Goal: Task Accomplishment & Management: Manage account settings

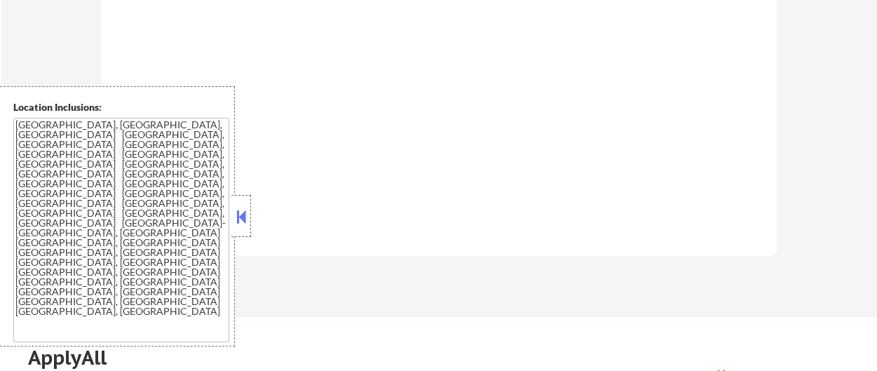
scroll to position [911, 0]
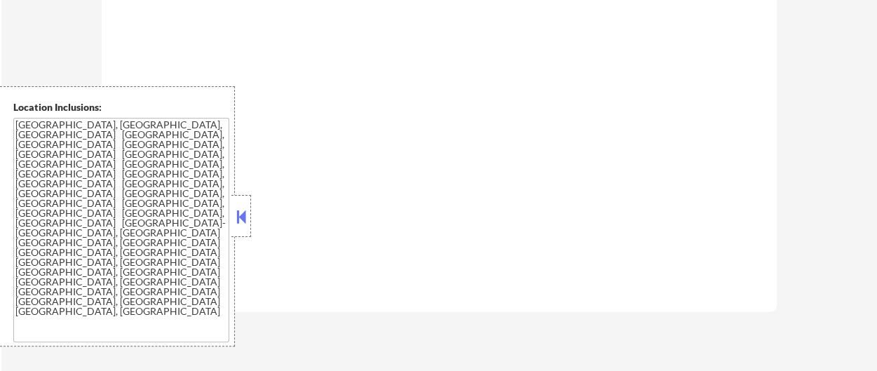
select select ""pending""
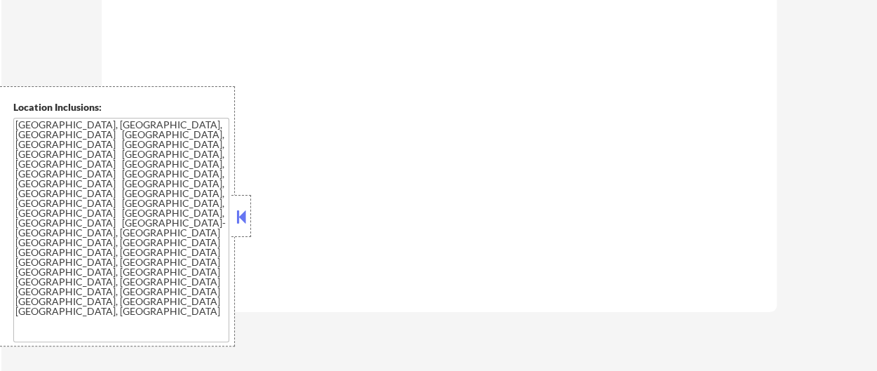
select select ""pending""
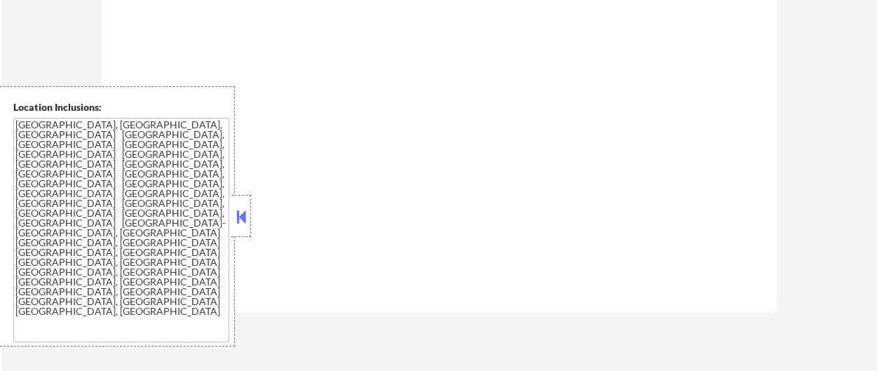
select select ""pending""
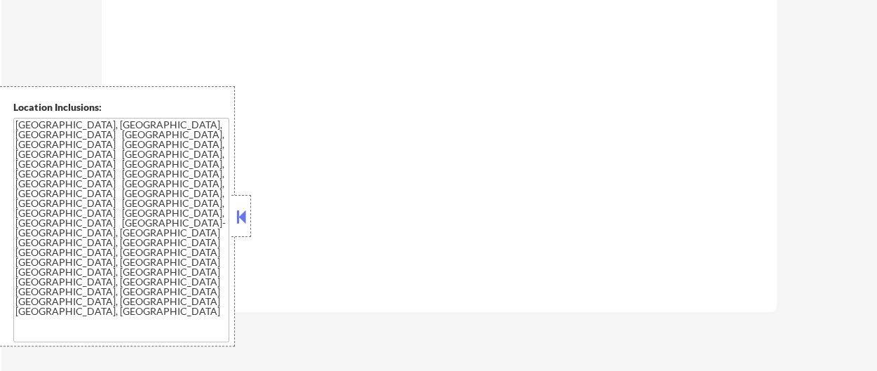
select select ""pending""
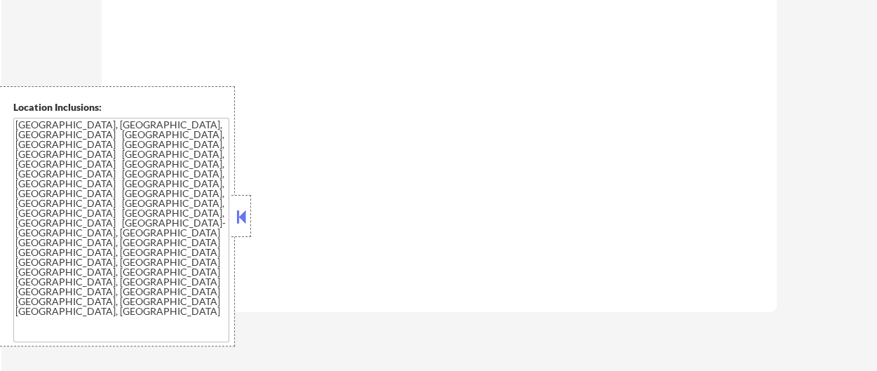
select select ""pending""
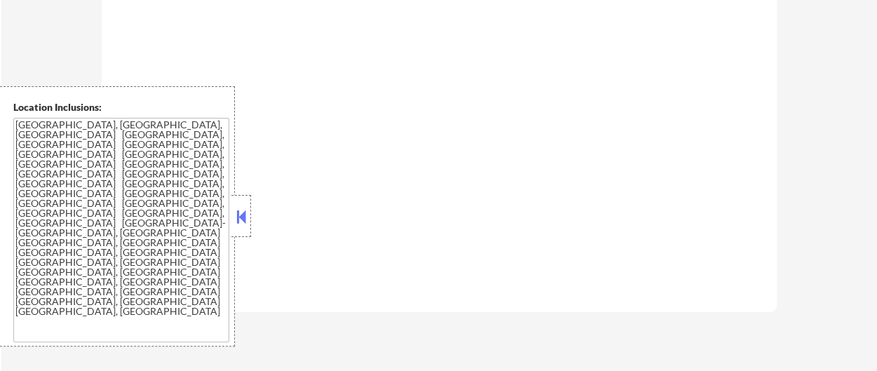
select select ""pending""
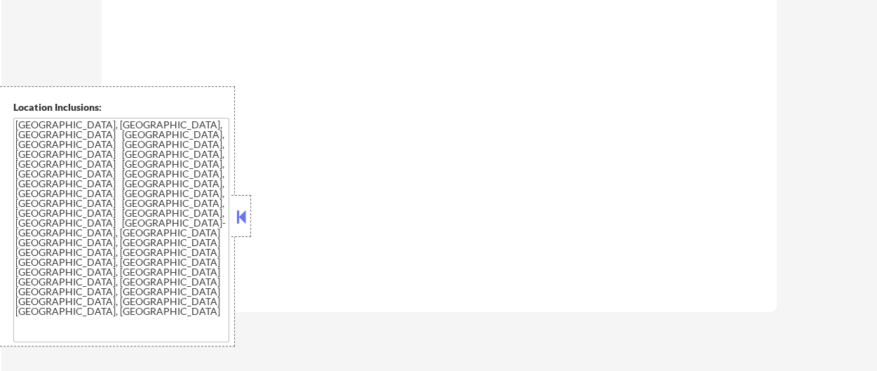
select select ""pending""
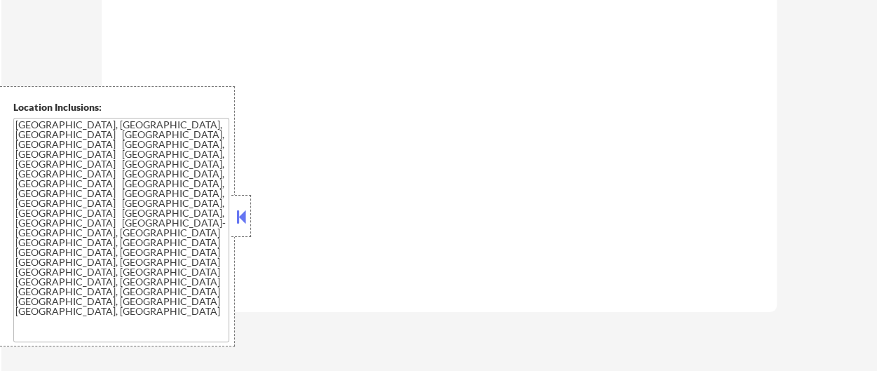
select select ""pending""
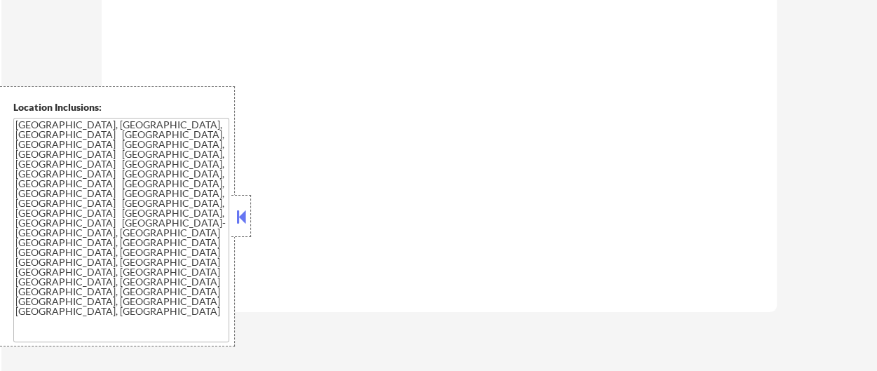
select select ""pending""
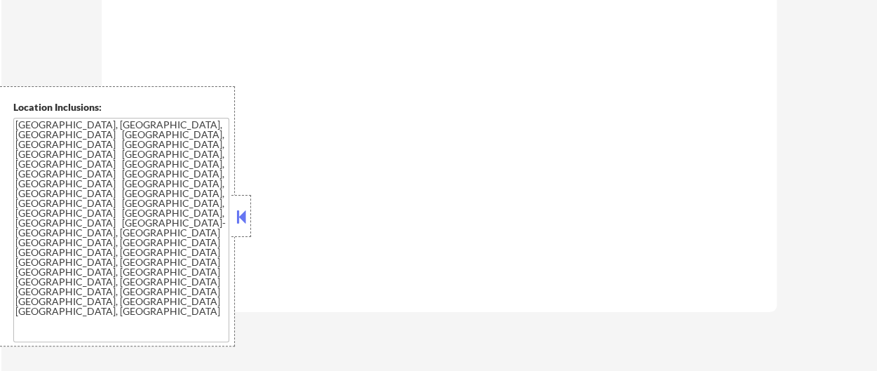
select select ""pending""
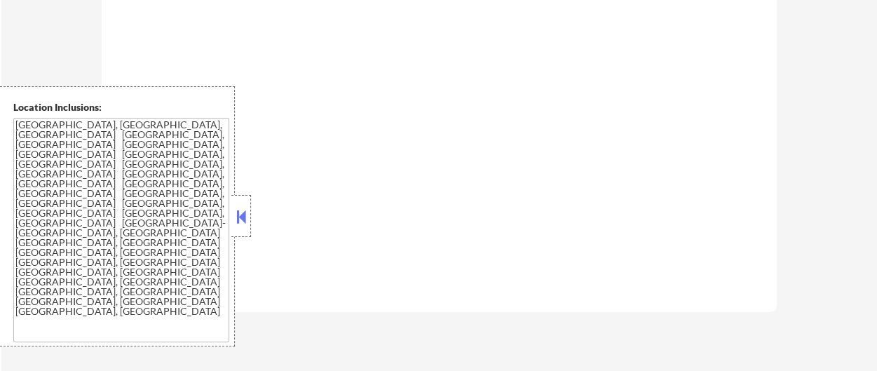
select select ""pending""
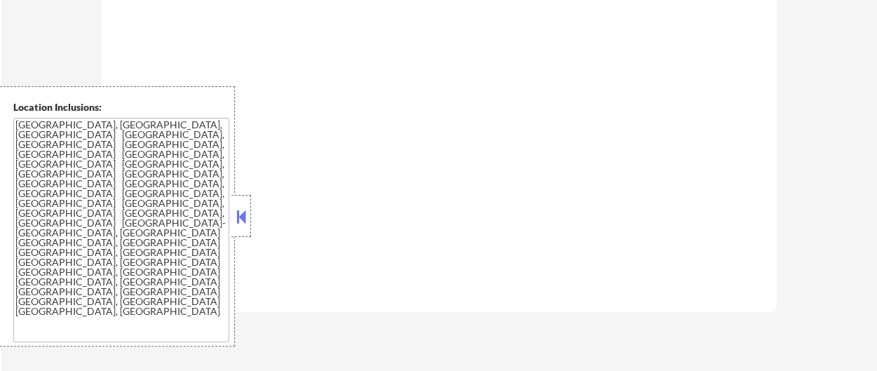
select select ""pending""
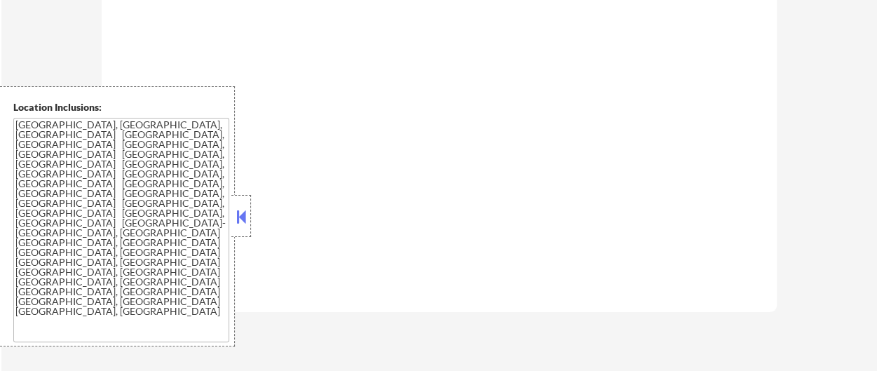
select select ""pending""
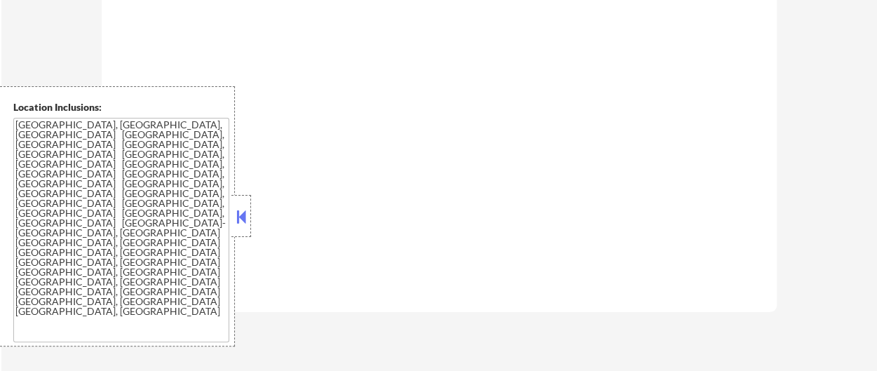
select select ""pending""
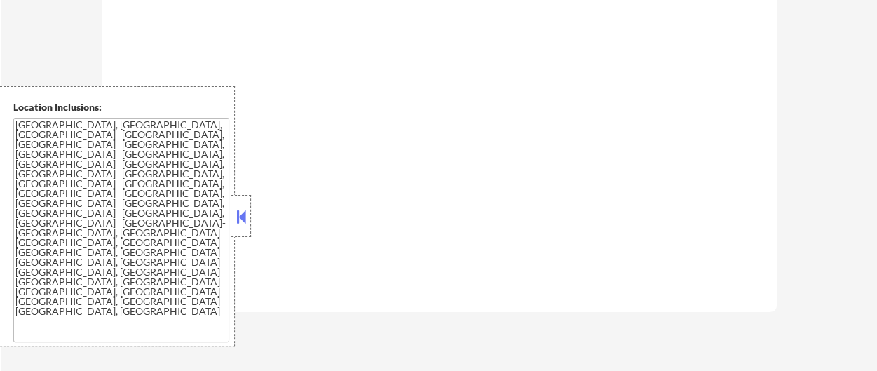
select select ""pending""
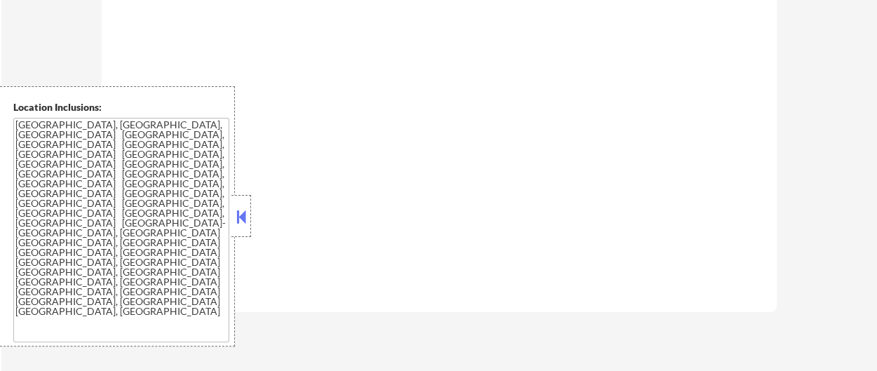
select select ""pending""
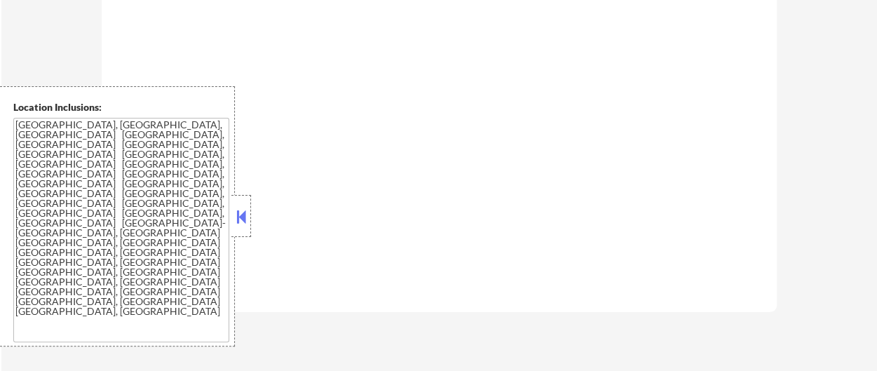
select select ""pending""
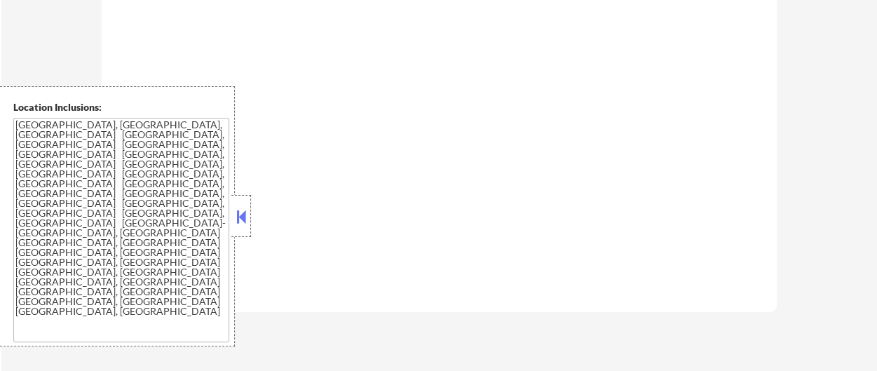
select select ""pending""
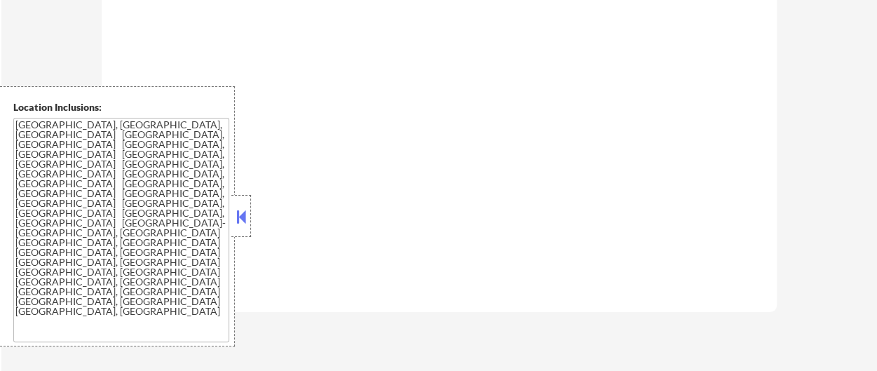
select select ""pending""
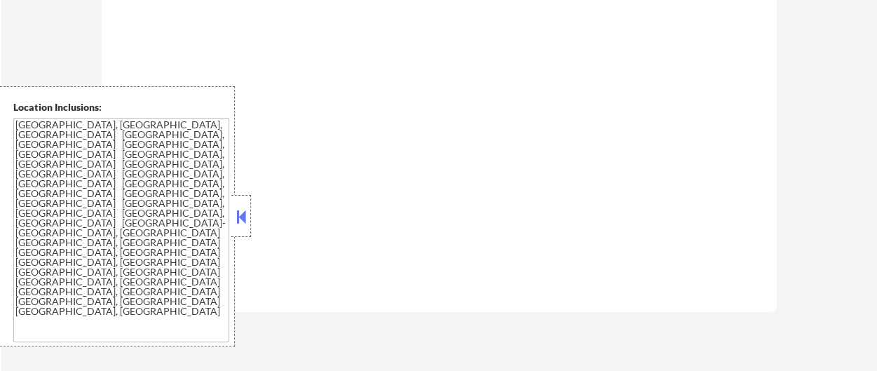
select select ""pending""
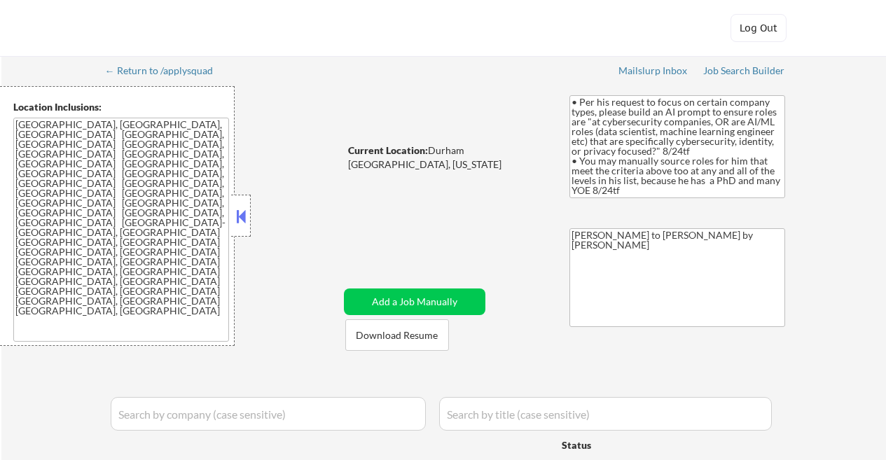
select select ""applied""
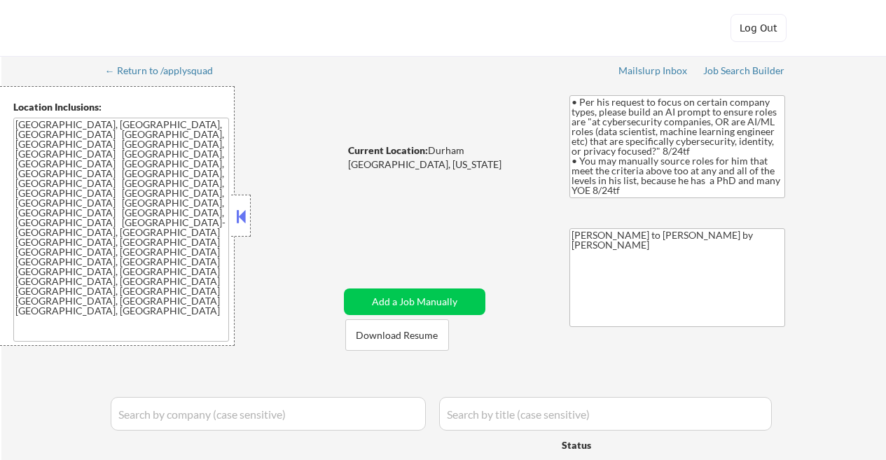
select select ""applied""
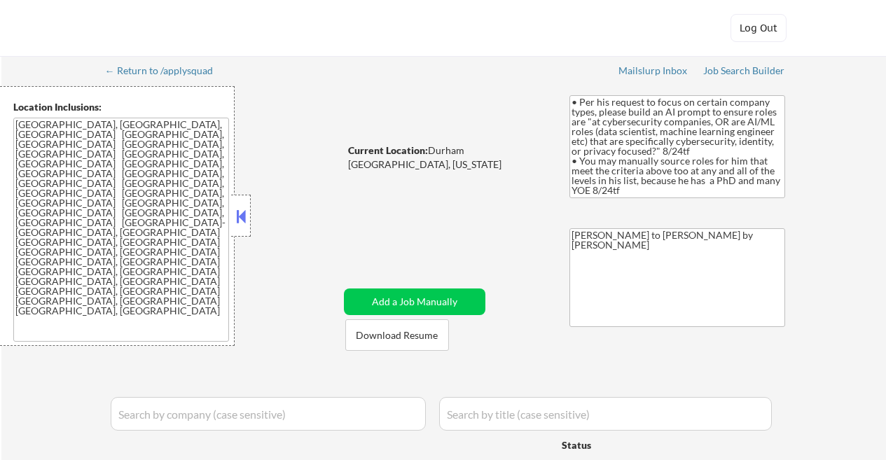
select select ""applied""
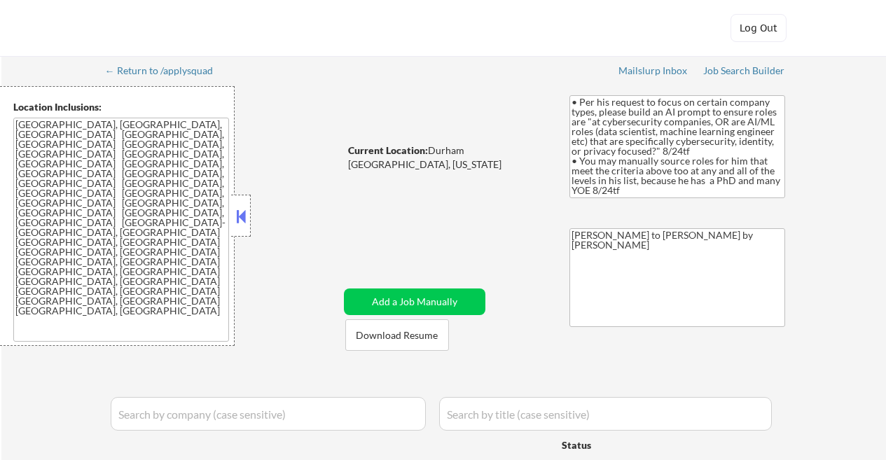
select select ""applied""
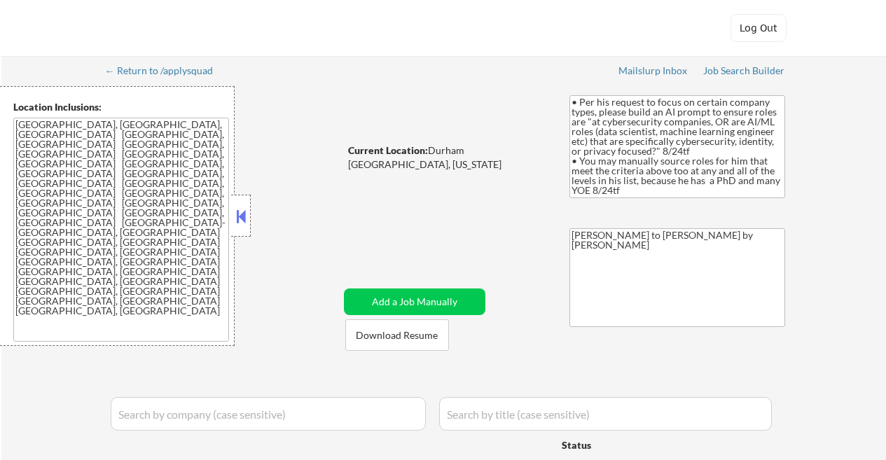
select select ""applied""
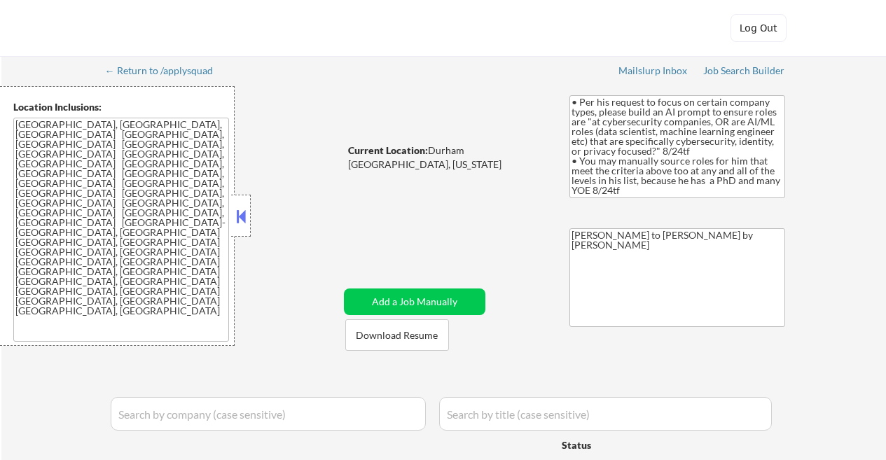
select select ""applied""
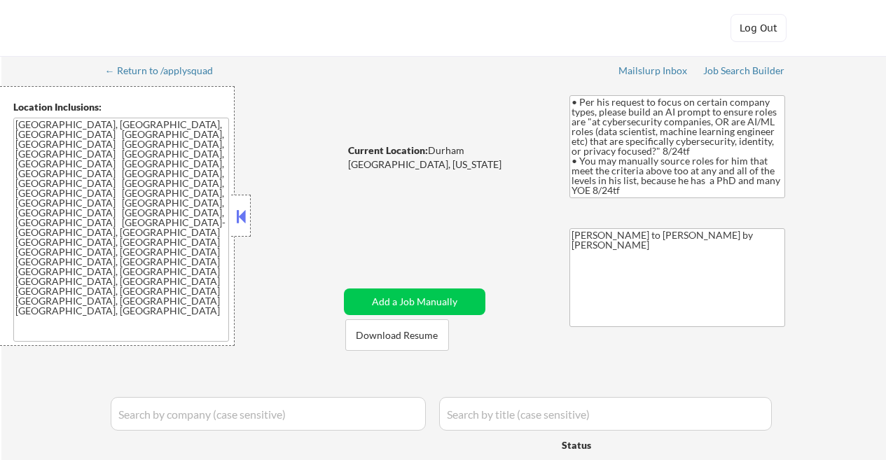
select select ""excluded__salary_""
select select ""excluded""
select select ""excluded__salary_""
select select ""excluded__expired_""
select select ""excluded__other_""
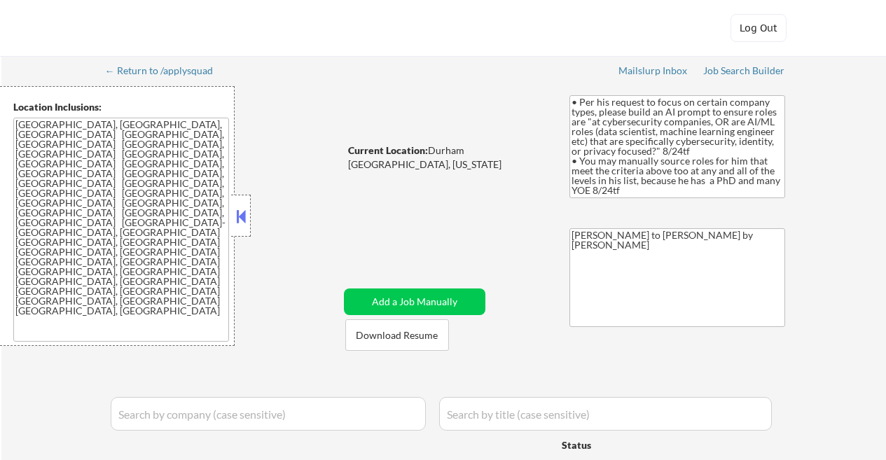
select select ""excluded__bad_match_""
select select ""excluded""
select select ""excluded__expired_""
select select ""excluded__bad_match_""
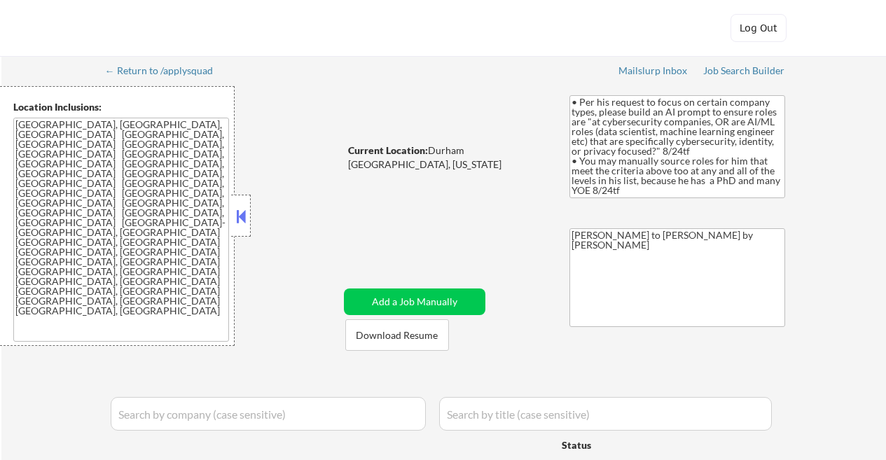
select select ""excluded__salary_""
select select ""excluded__other_""
select select ""excluded__salary_""
select select ""excluded__location_""
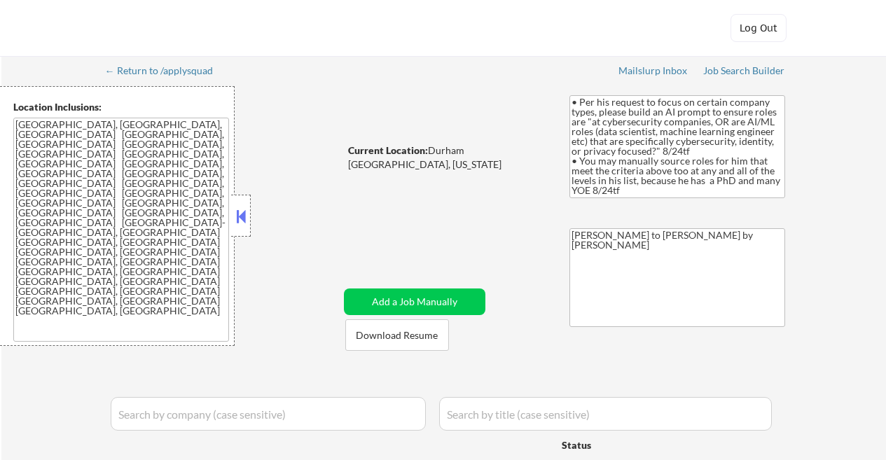
select select ""excluded__expired_""
select select ""excluded""
select select ""excluded__salary_""
select select ""excluded__bad_match_""
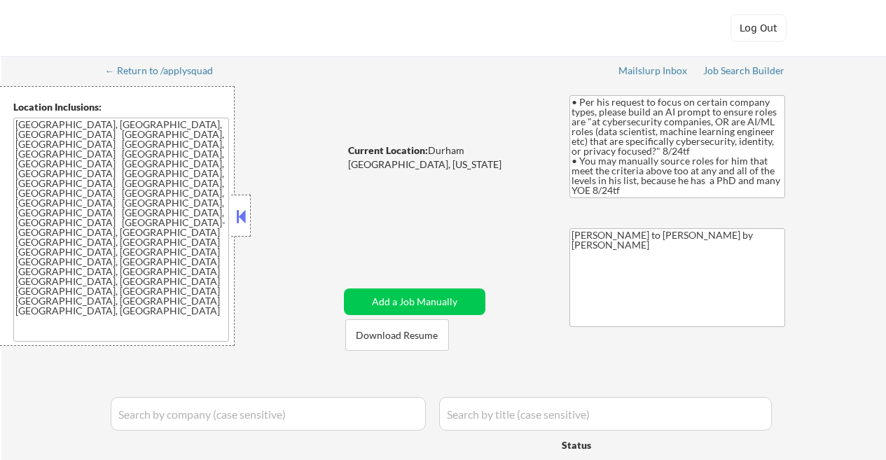
select select ""excluded__bad_match_""
select select ""excluded__salary_""
select select ""excluded__expired_""
select select ""excluded__salary_""
select select ""excluded__other_""
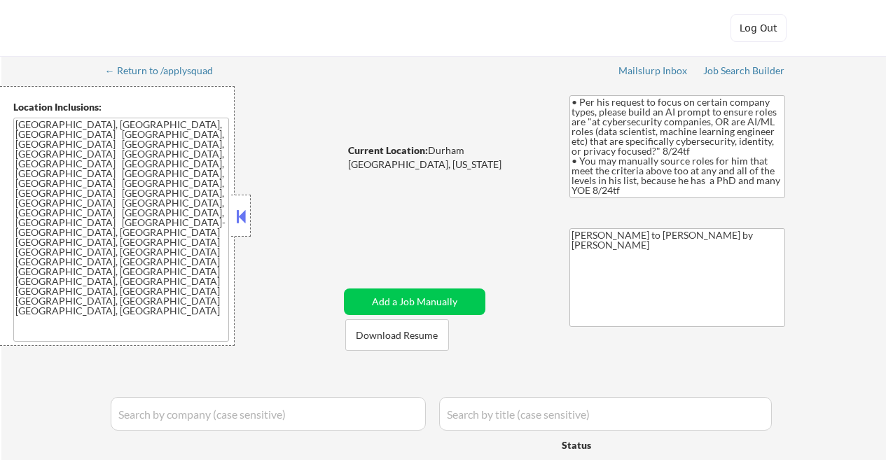
select select ""excluded__expired_""
select select ""excluded__location_""
select select ""excluded__bad_match_""
select select ""excluded""
select select ""excluded__other_""
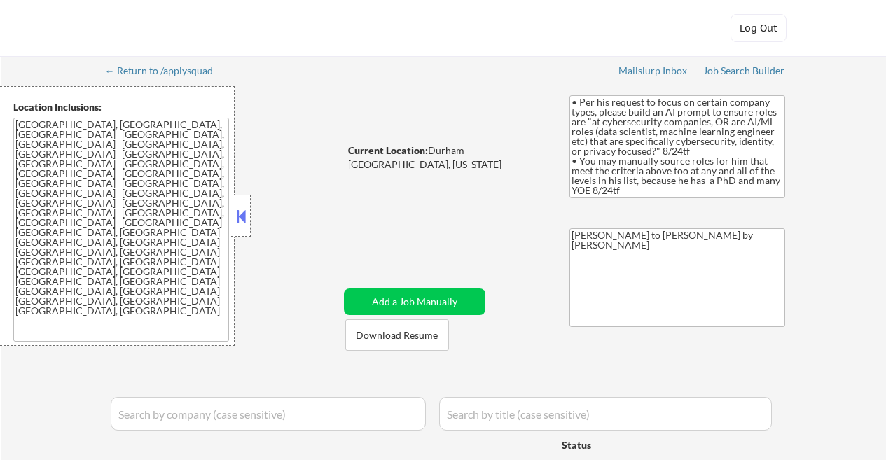
select select ""excluded__salary_""
select select ""excluded__location_""
select select ""excluded__salary_""
select select ""excluded__location_""
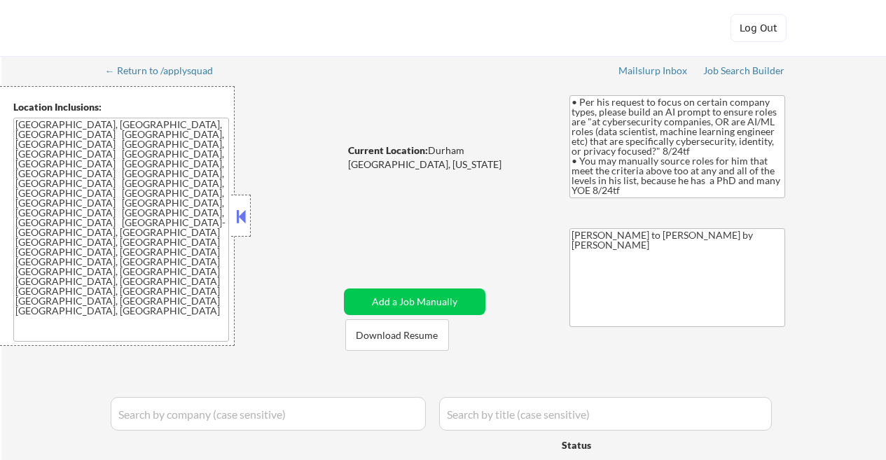
select select ""excluded__bad_match_""
select select ""excluded__salary_""
select select ""excluded""
select select ""excluded__salary_""
select select ""excluded__bad_match_""
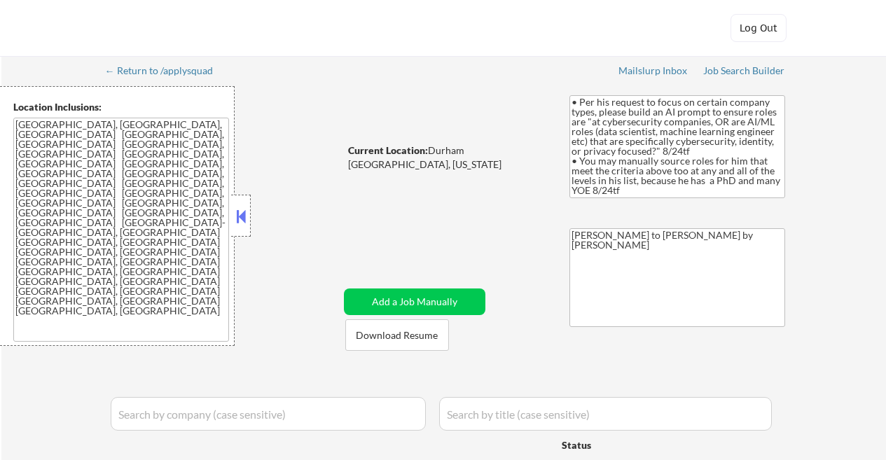
select select ""excluded__bad_match_""
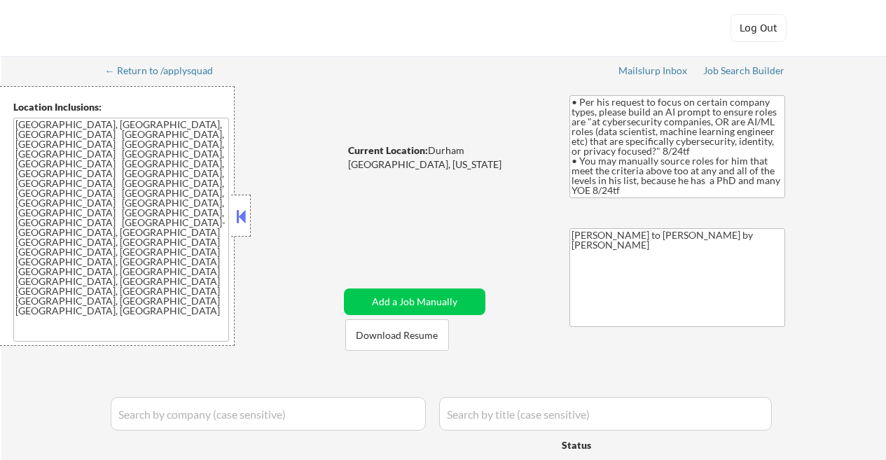
select select ""excluded__bad_match_""
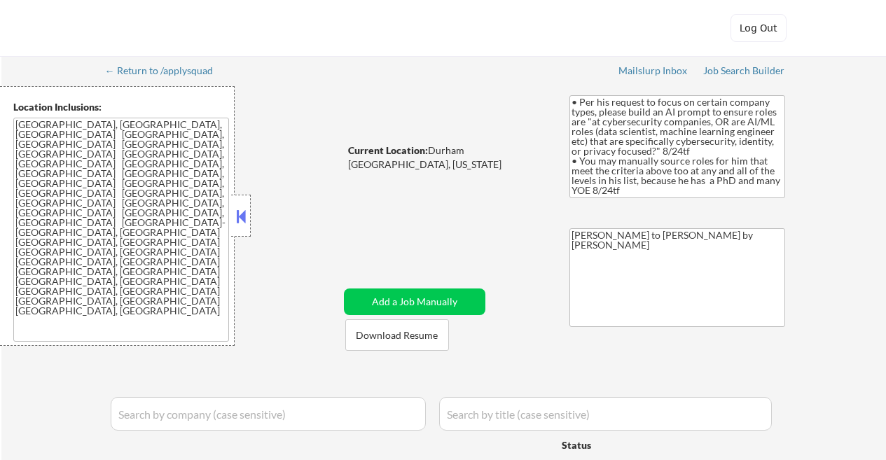
select select ""excluded__bad_match_""
select select ""excluded__other_""
select select ""excluded__bad_match_""
select select ""excluded__expired_""
select select ""excluded__bad_match_""
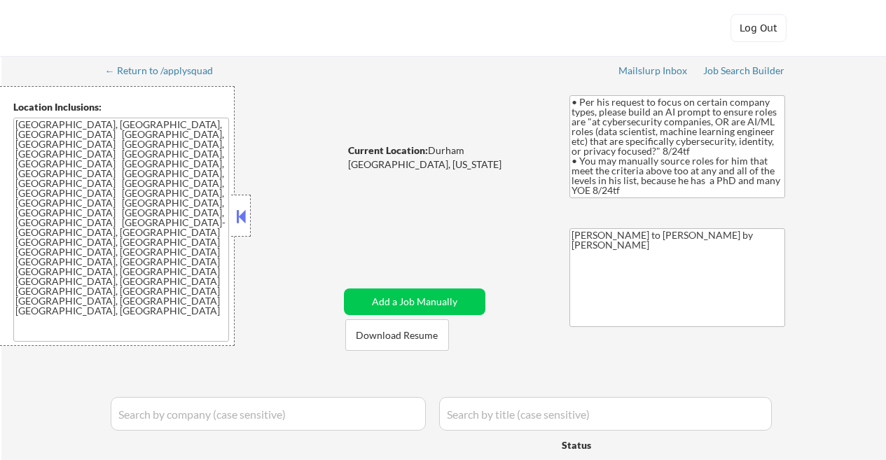
select select ""excluded__bad_match_""
select select ""excluded__salary_""
select select ""excluded__bad_match_""
select select ""pending""
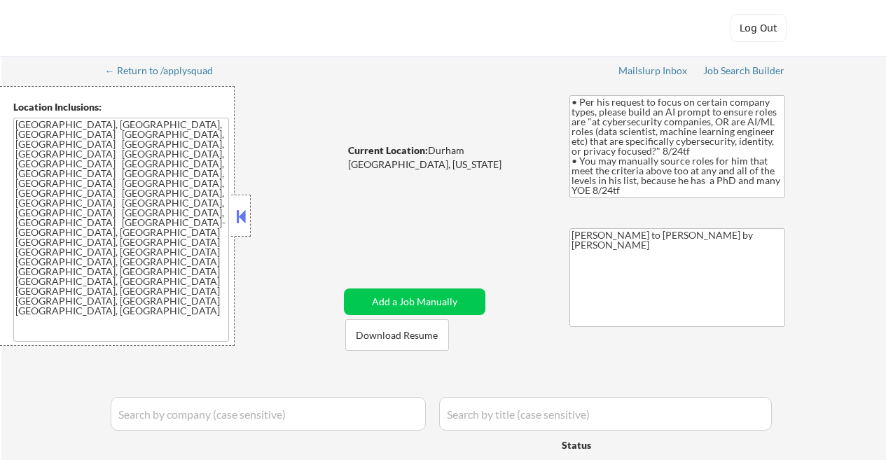
select select ""excluded__other_""
select select ""excluded__expired_""
select select ""excluded__location_""
select select ""excluded__bad_match_""
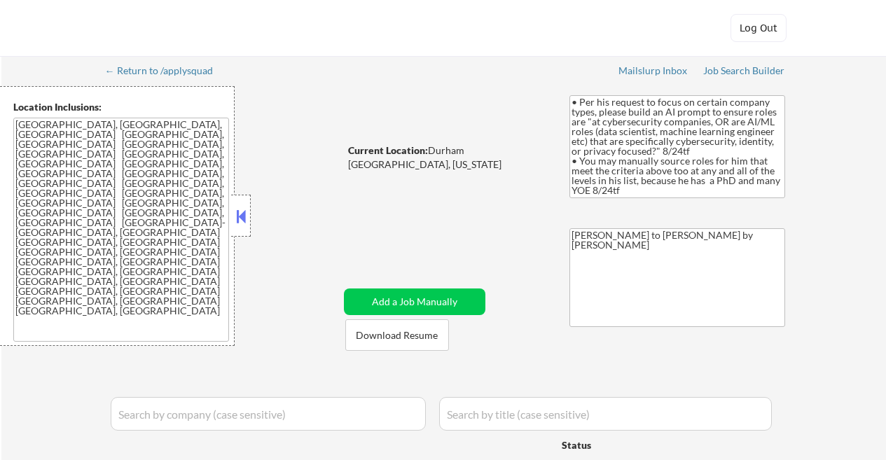
select select ""excluded__bad_match_""
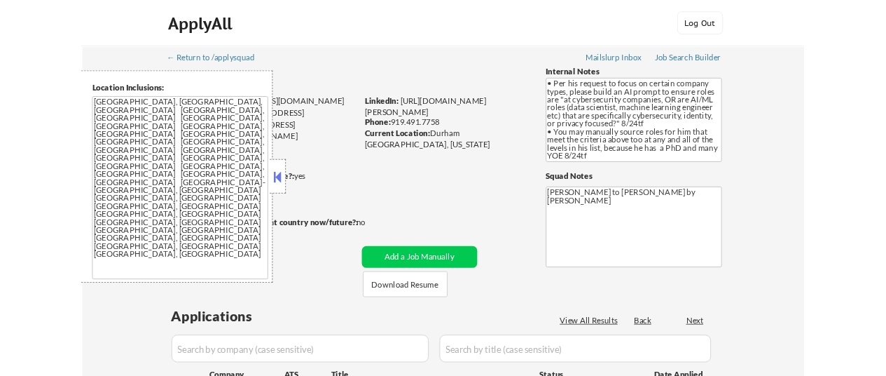
scroll to position [420, 0]
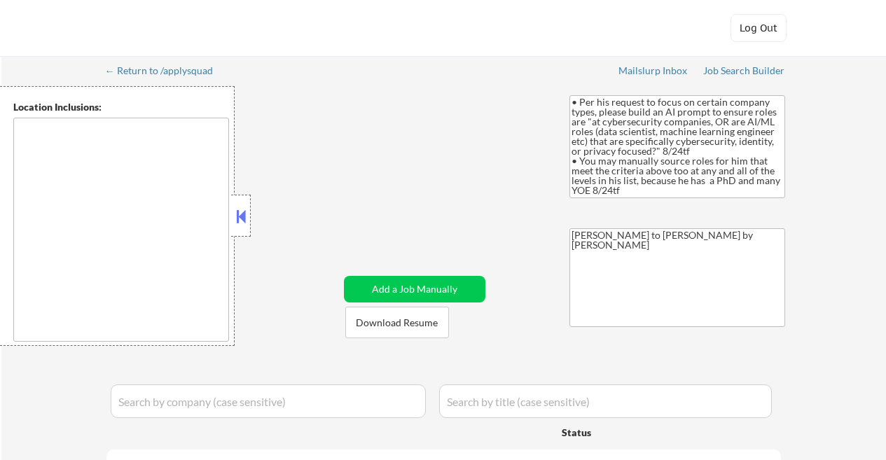
type textarea "[GEOGRAPHIC_DATA], [GEOGRAPHIC_DATA], [GEOGRAPHIC_DATA] [GEOGRAPHIC_DATA], [GEO…"
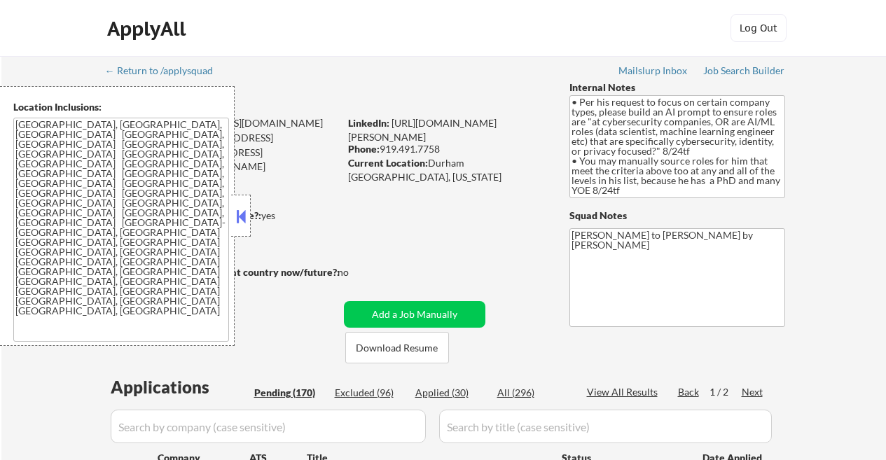
select select ""pending""
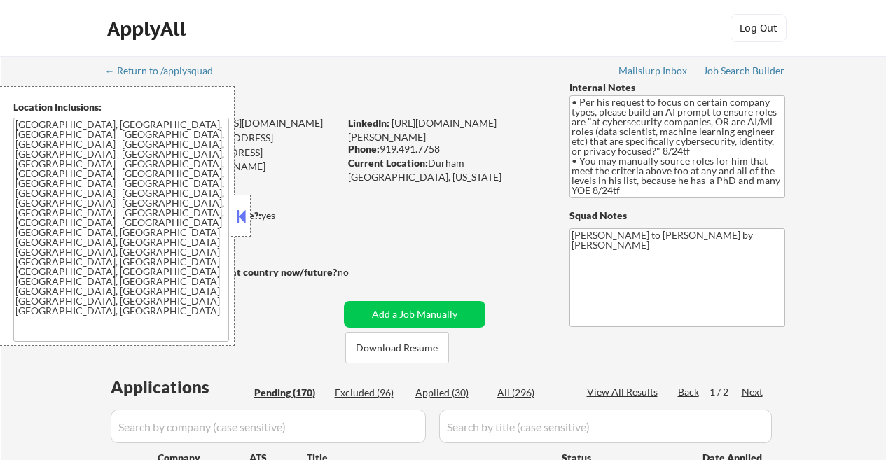
select select ""pending""
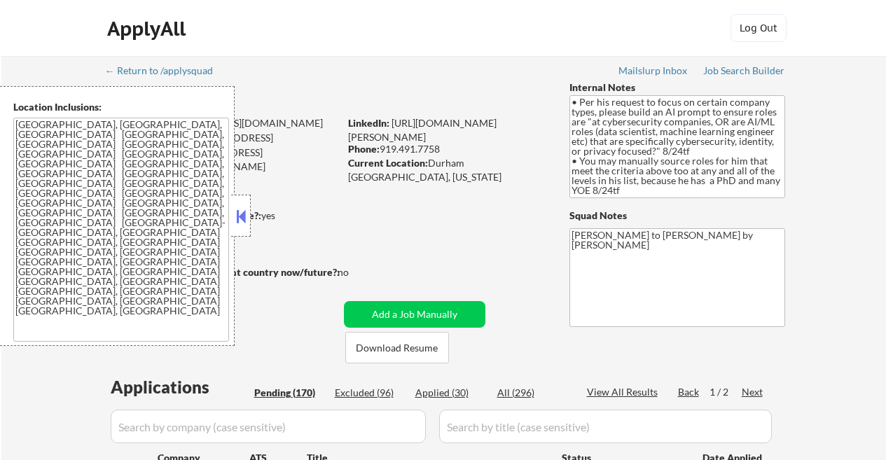
select select ""pending""
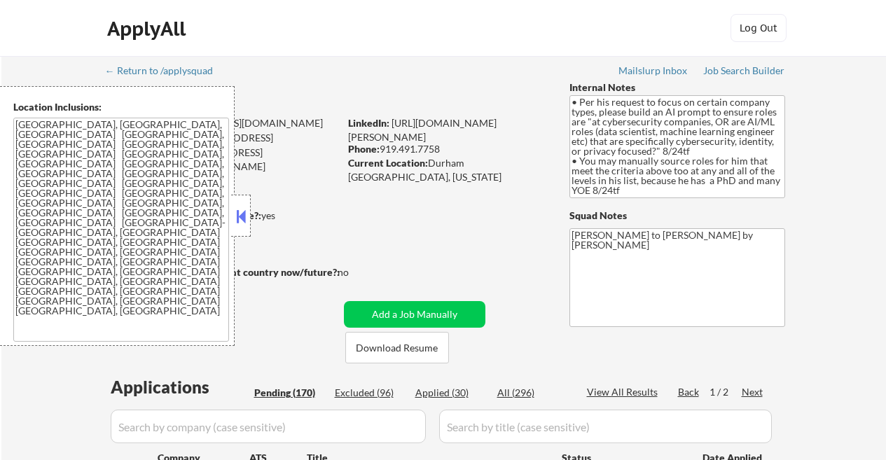
select select ""pending""
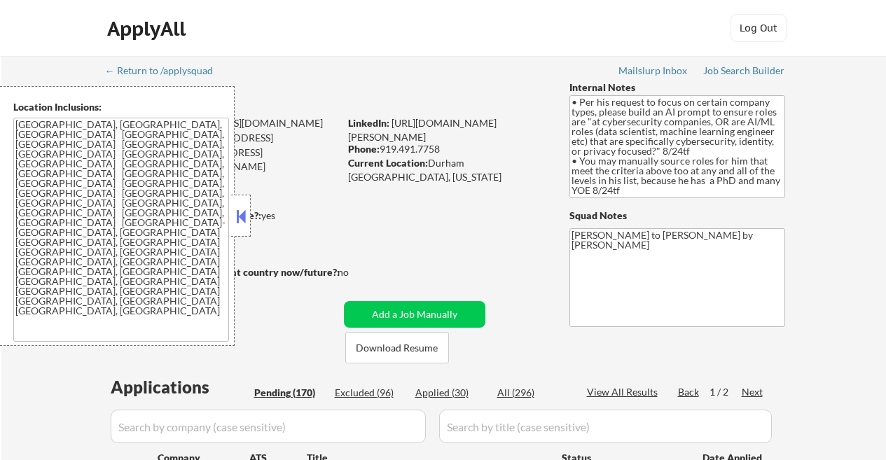
select select ""pending""
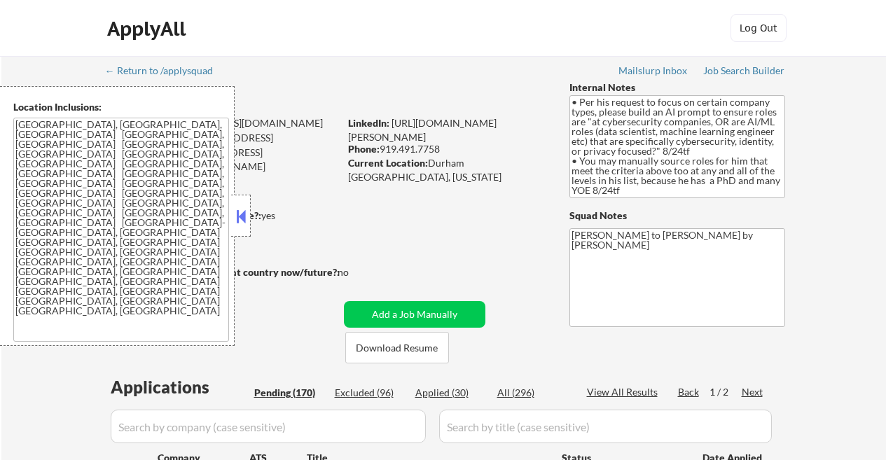
select select ""pending""
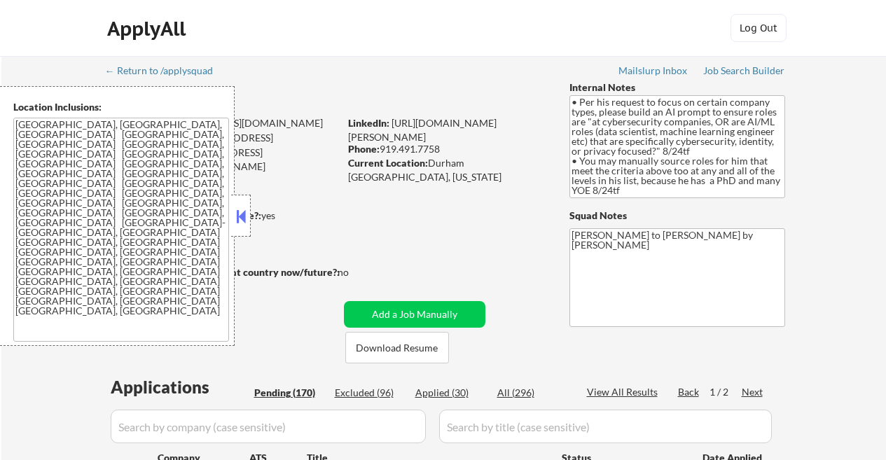
select select ""pending""
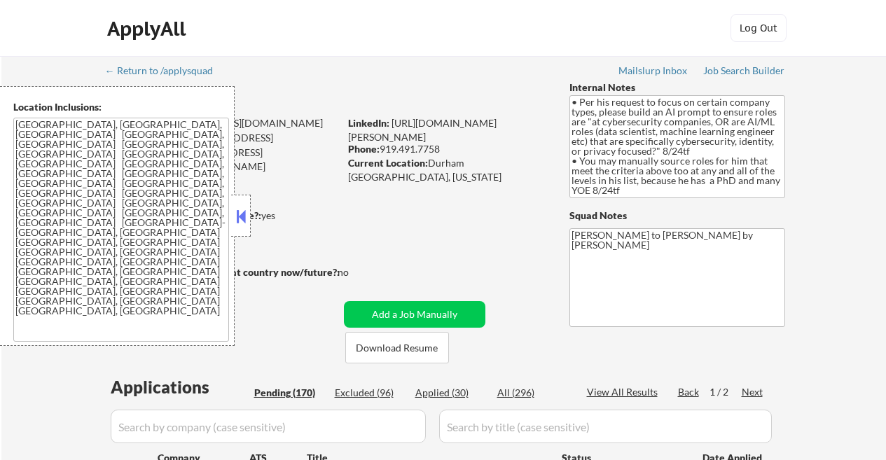
select select ""pending""
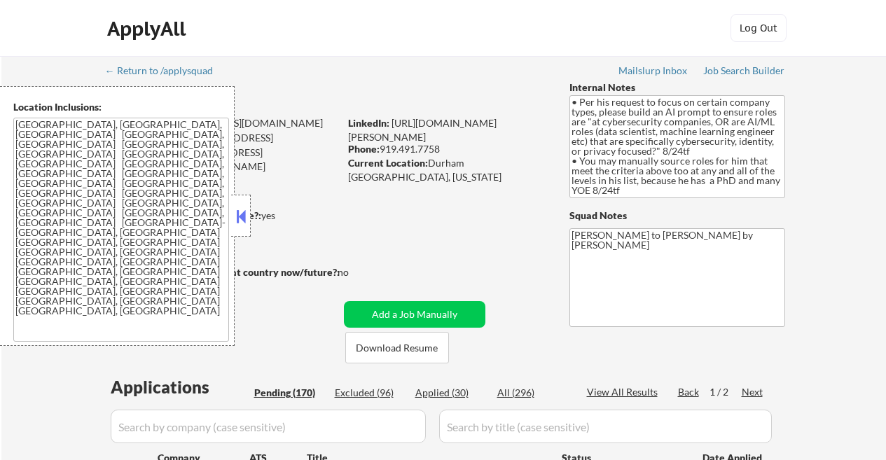
select select ""pending""
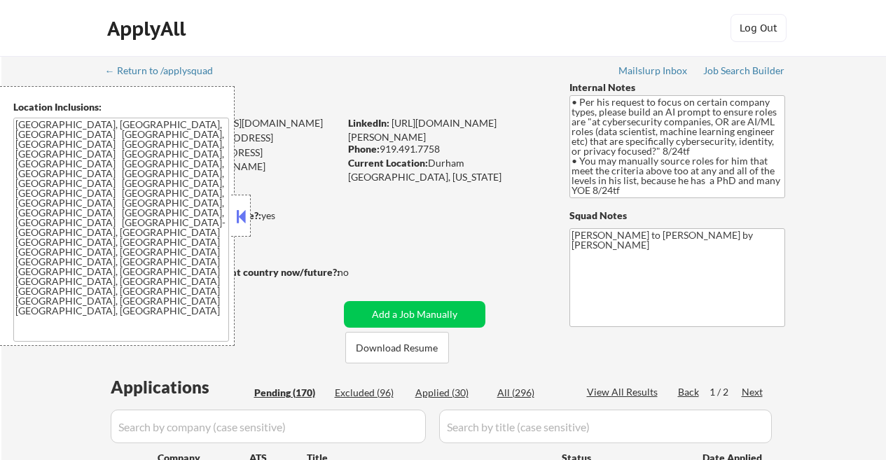
select select ""pending""
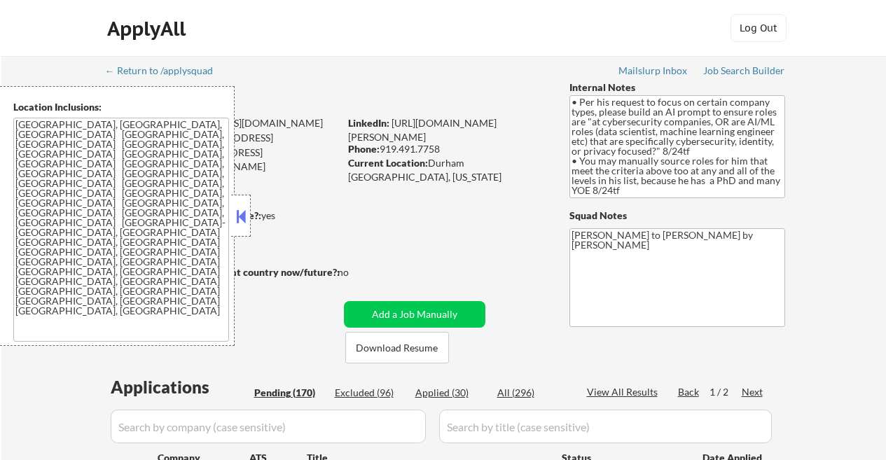
select select ""pending""
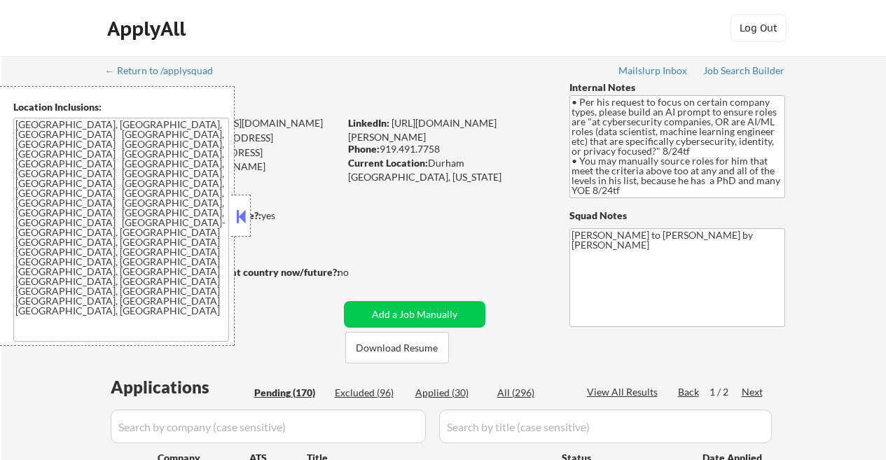
select select ""pending""
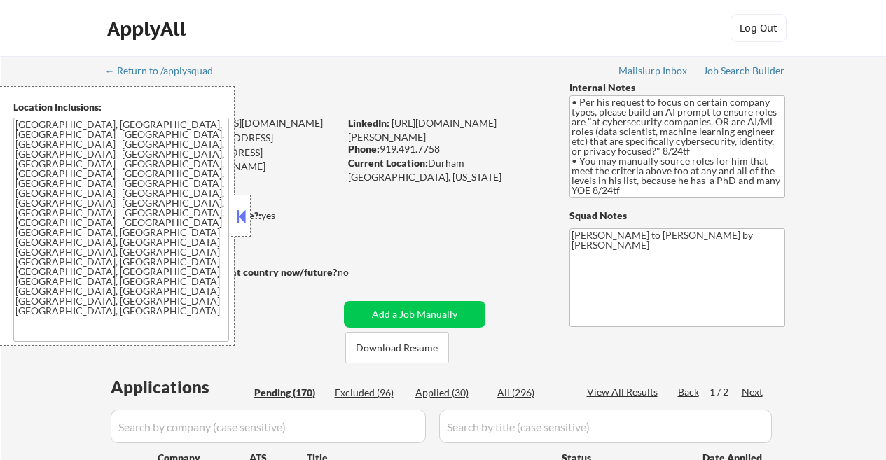
select select ""pending""
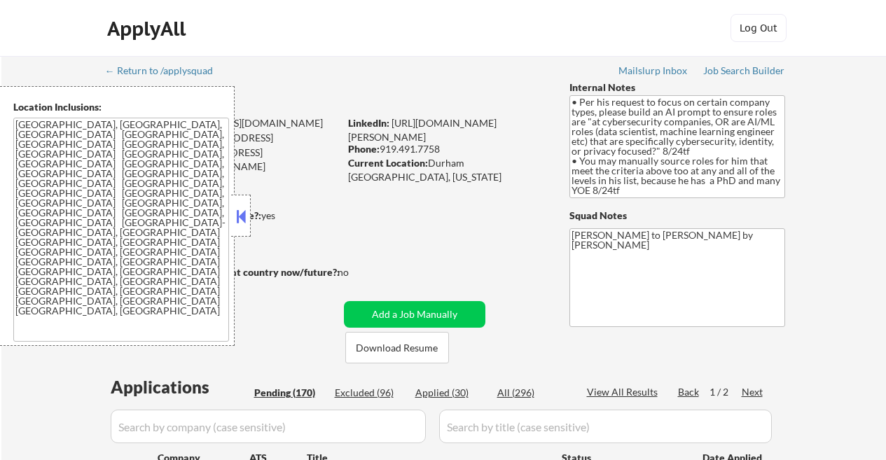
select select ""pending""
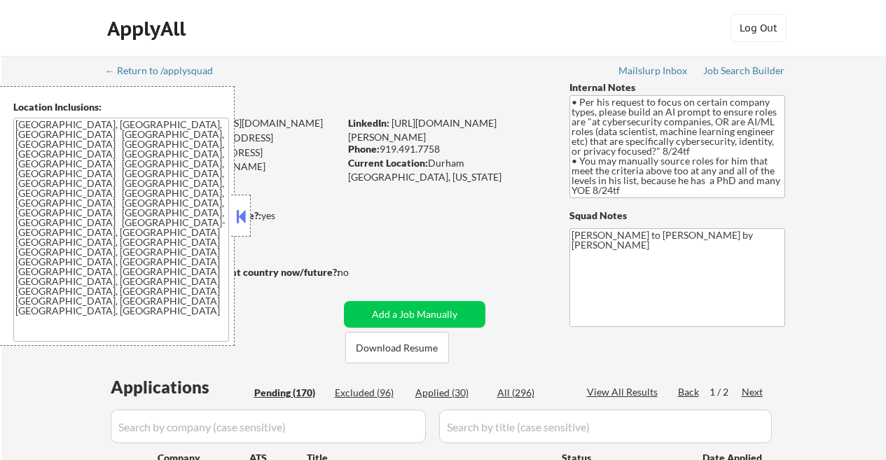
select select ""pending""
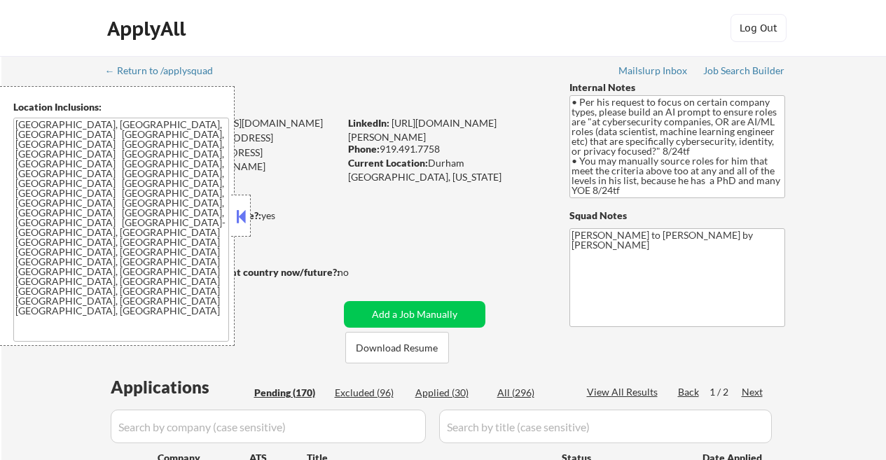
select select ""pending""
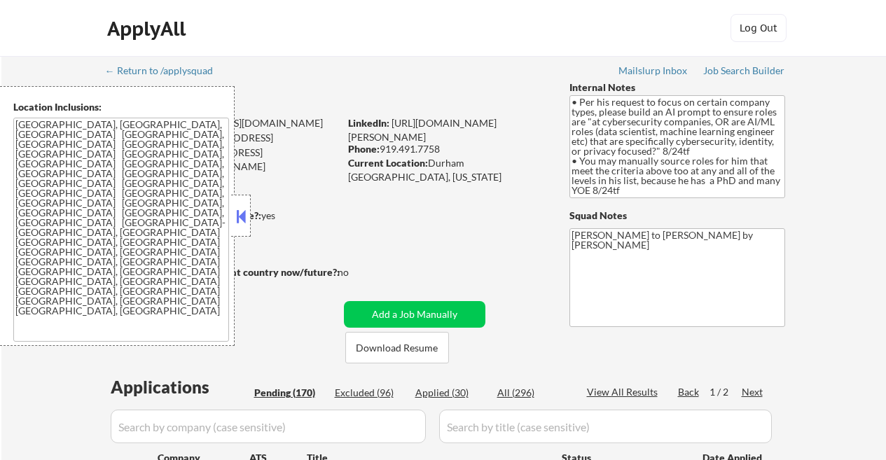
select select ""pending""
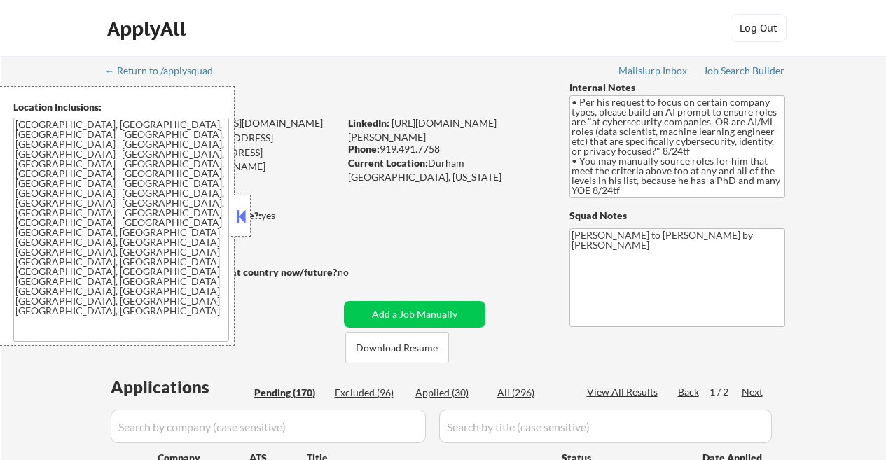
select select ""pending""
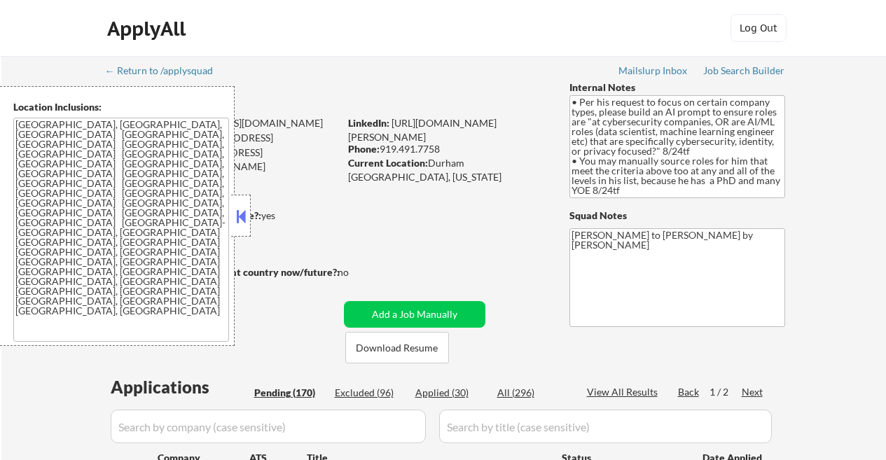
select select ""pending""
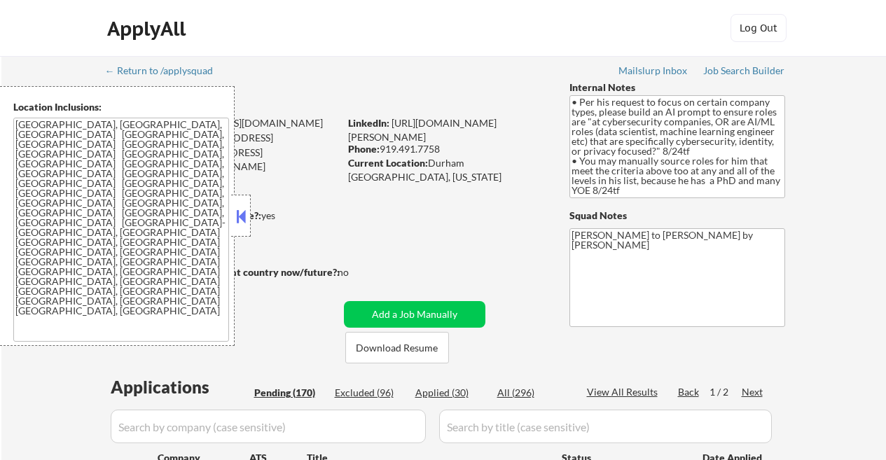
select select ""pending""
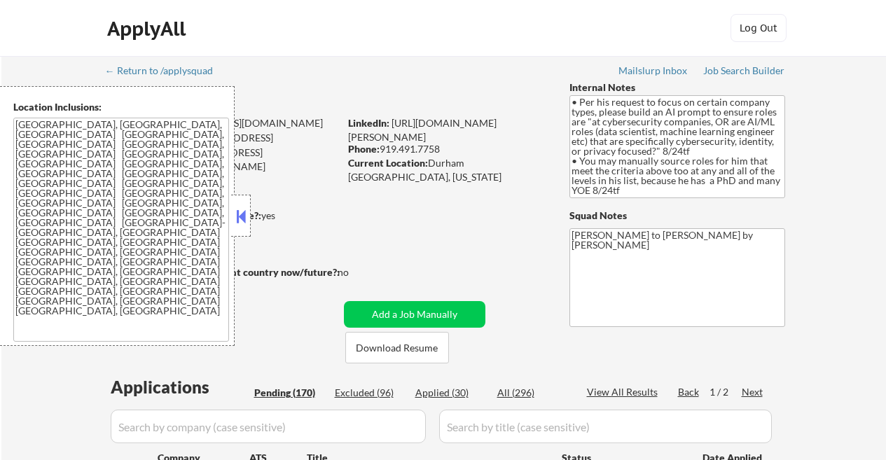
select select ""pending""
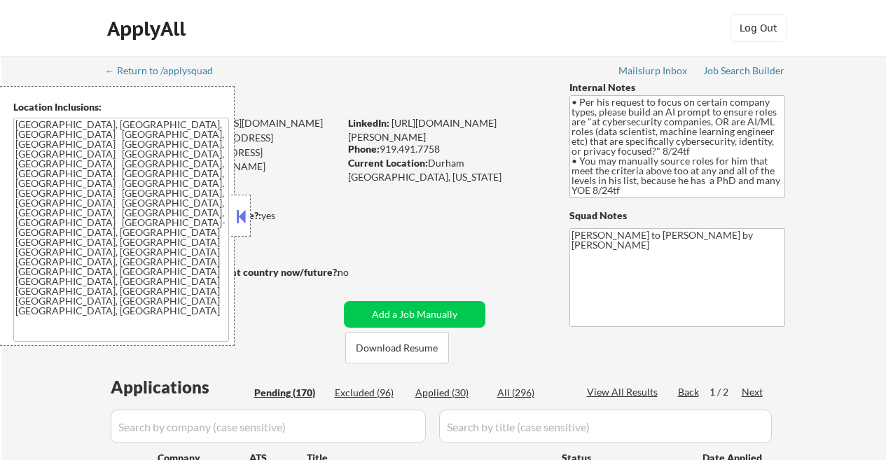
select select ""pending""
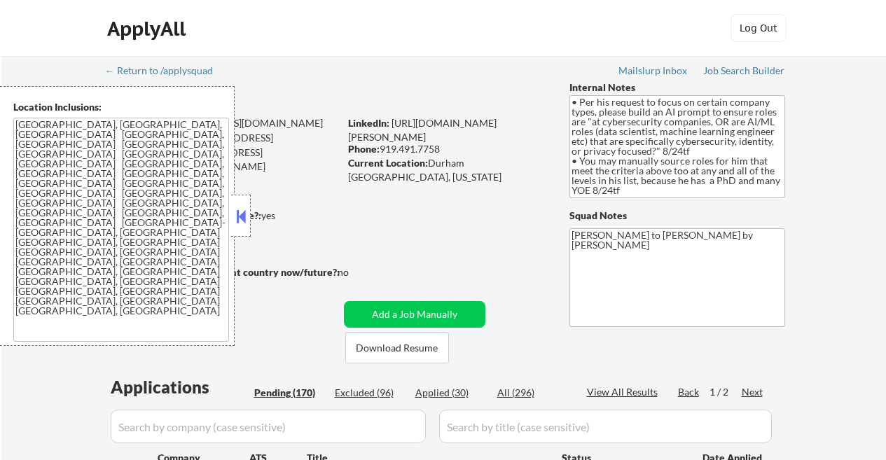
select select ""pending""
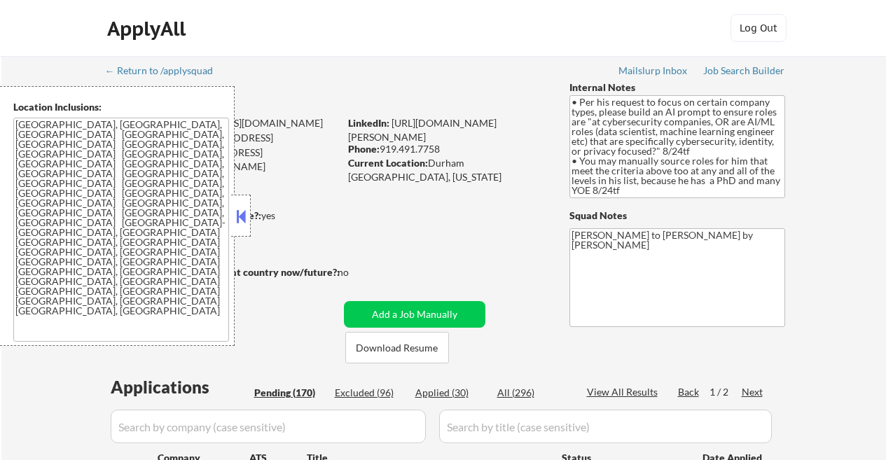
select select ""pending""
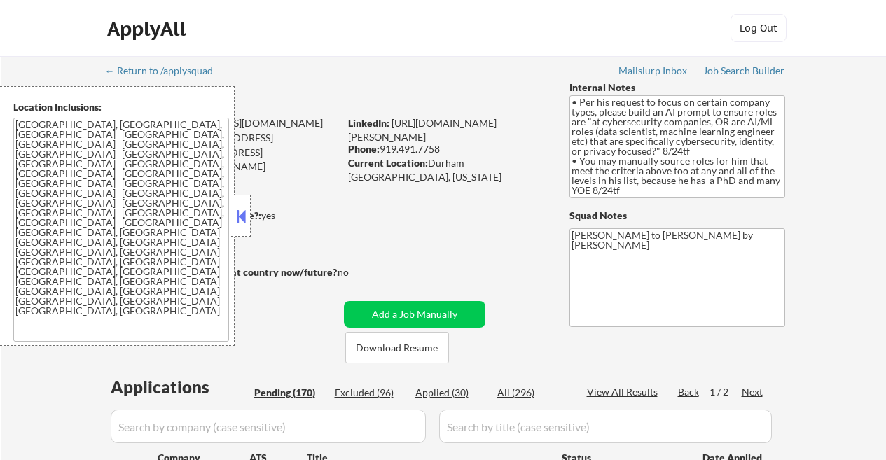
select select ""pending""
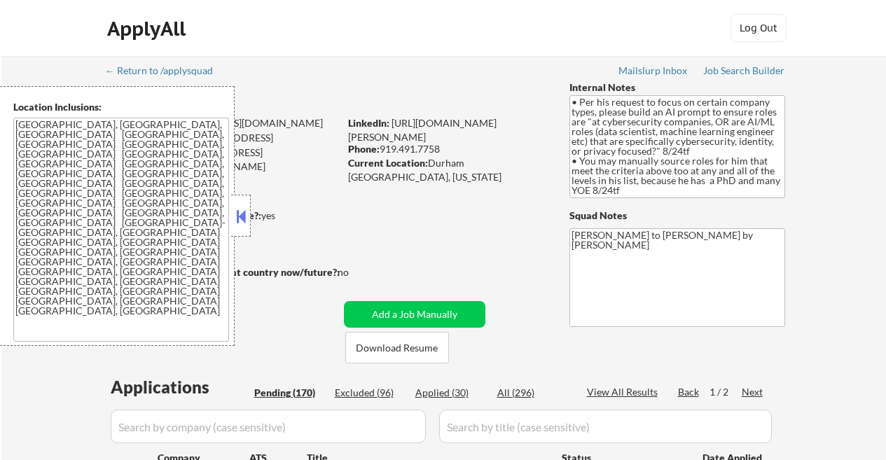
select select ""pending""
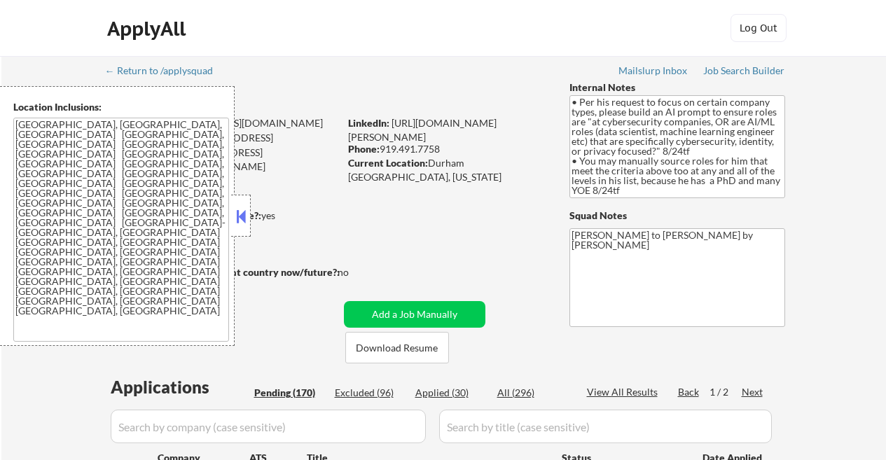
select select ""pending""
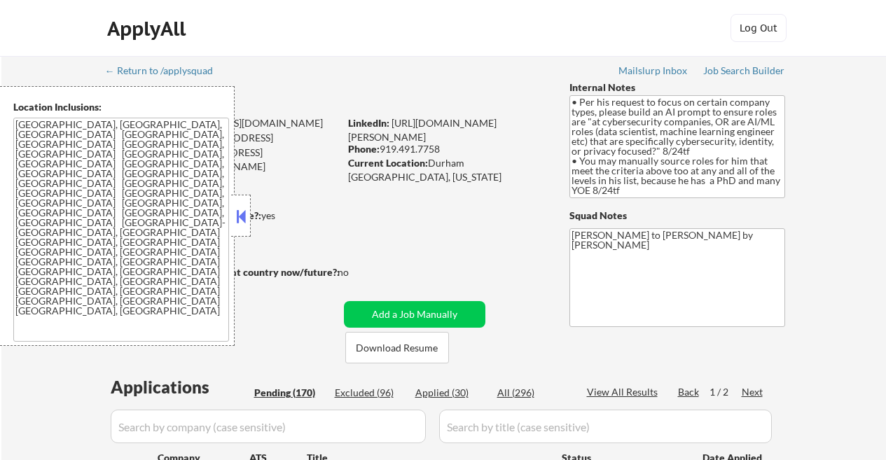
select select ""pending""
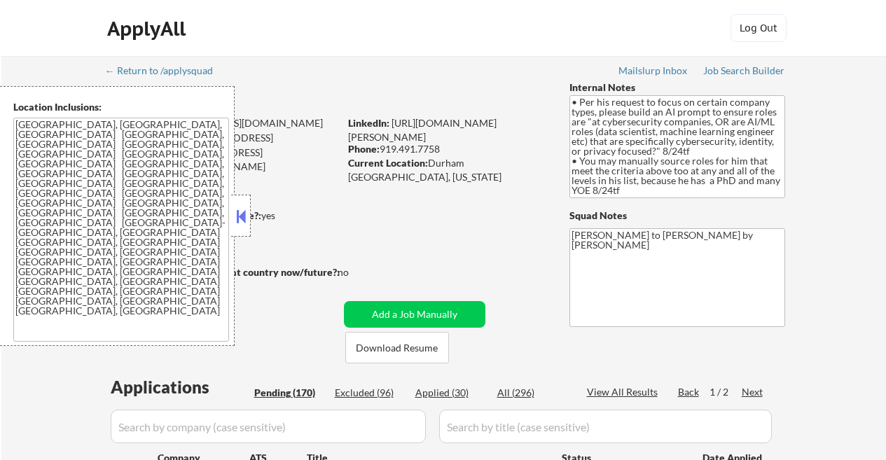
select select ""pending""
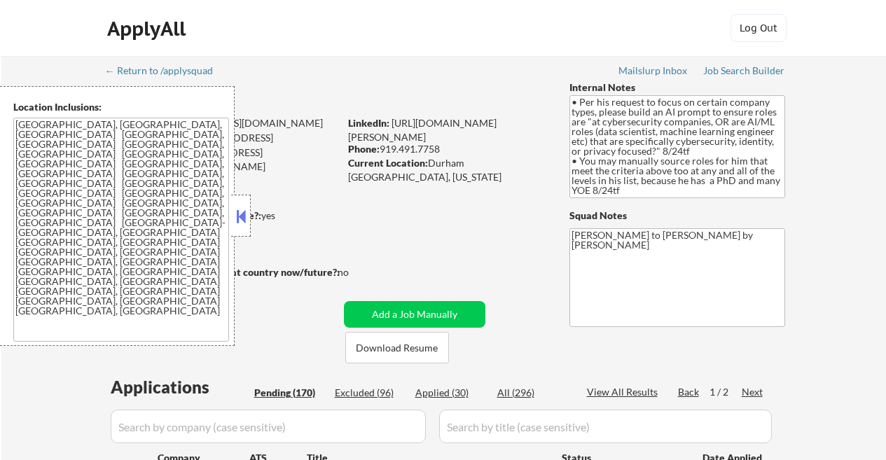
select select ""pending""
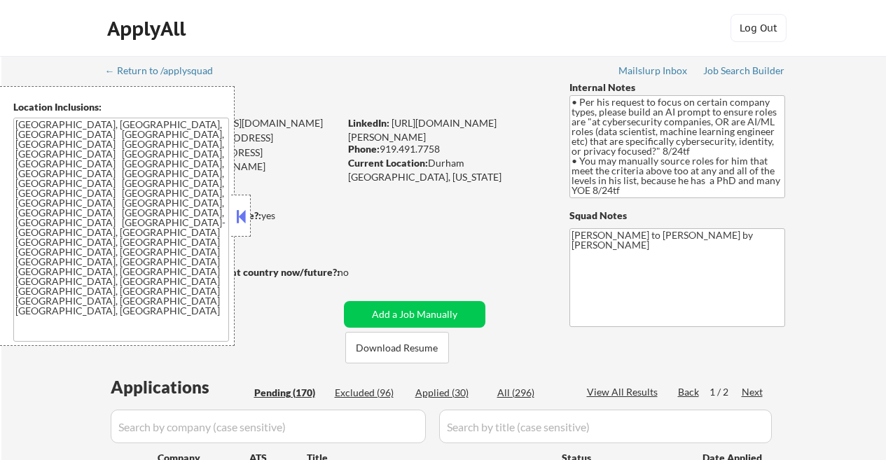
select select ""pending""
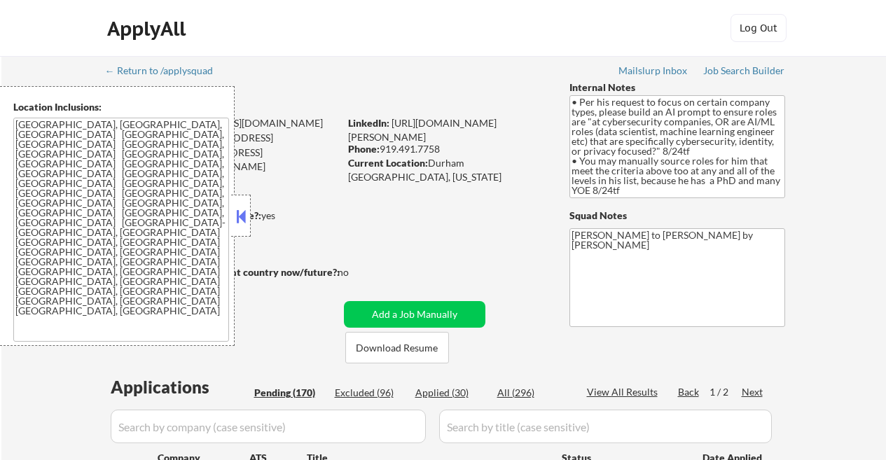
select select ""pending""
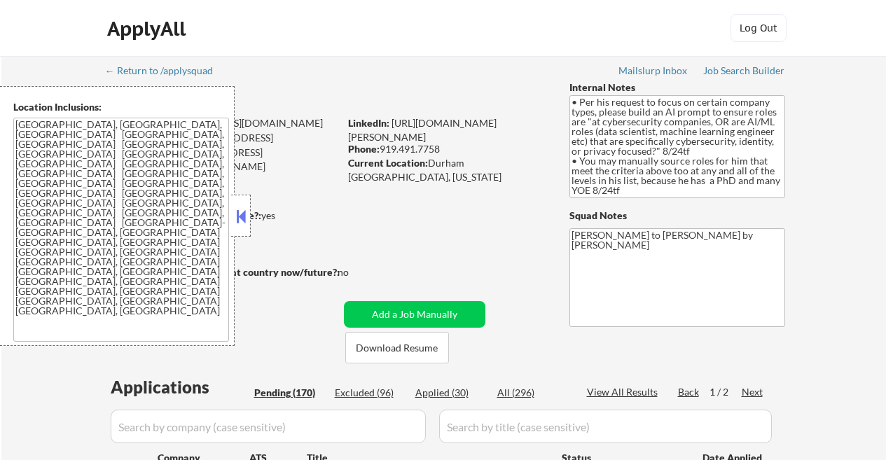
select select ""pending""
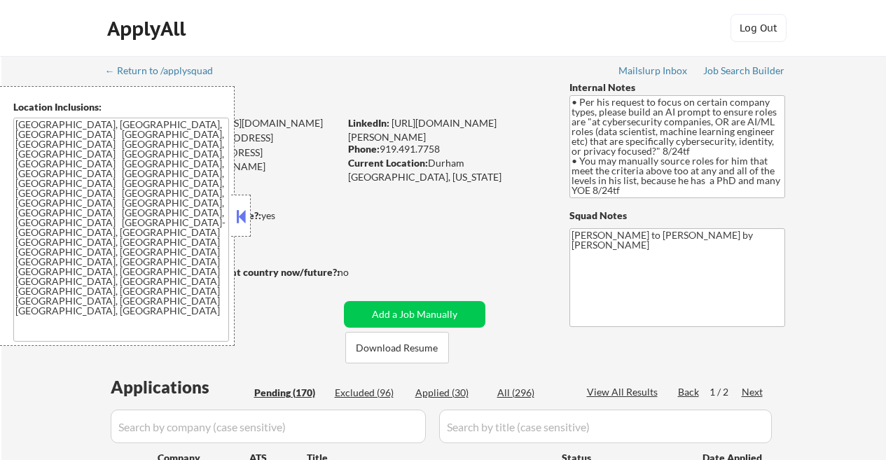
select select ""pending""
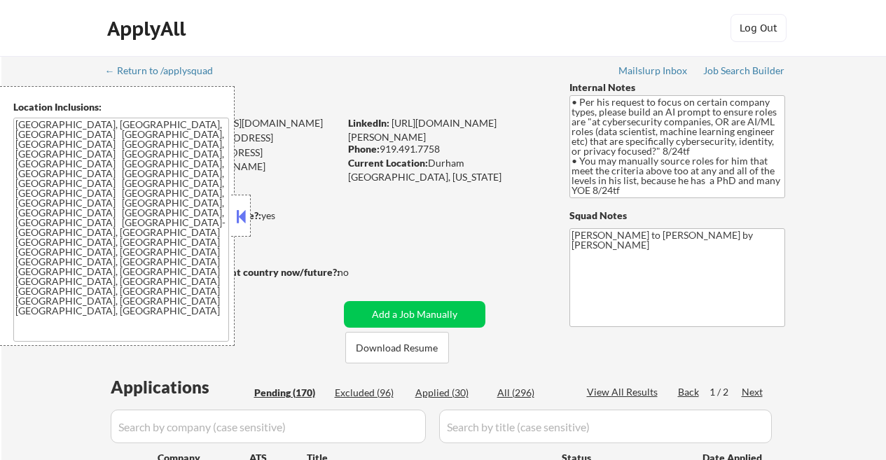
select select ""pending""
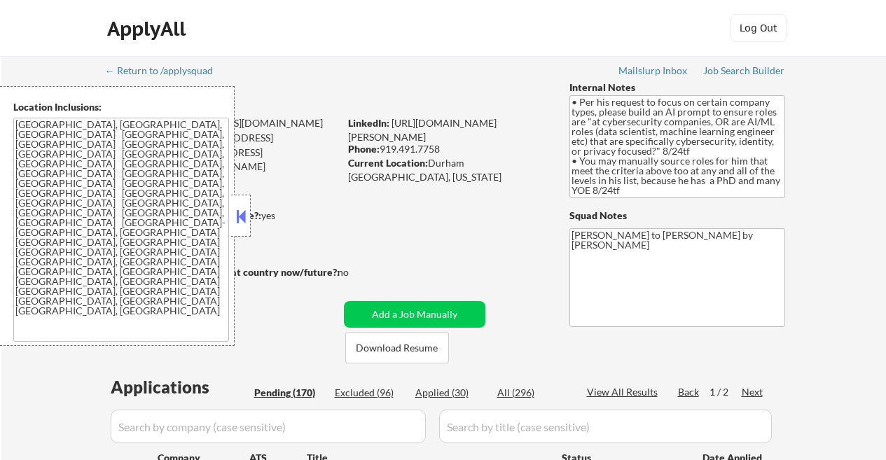
select select ""pending""
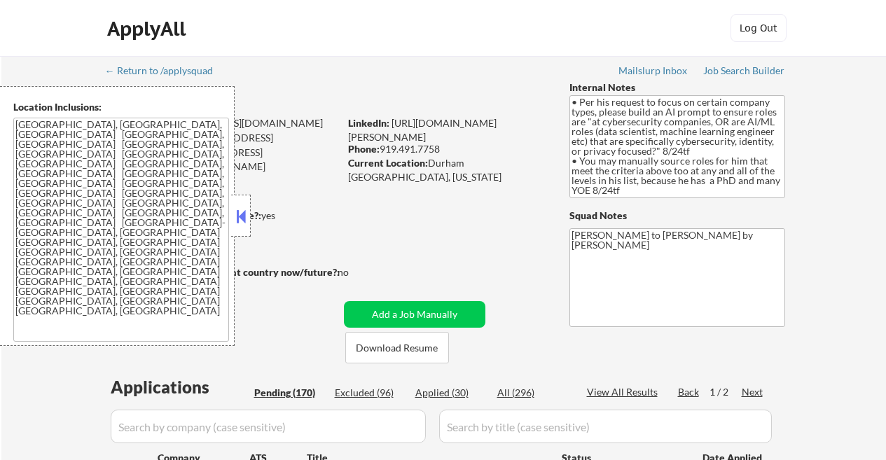
select select ""pending""
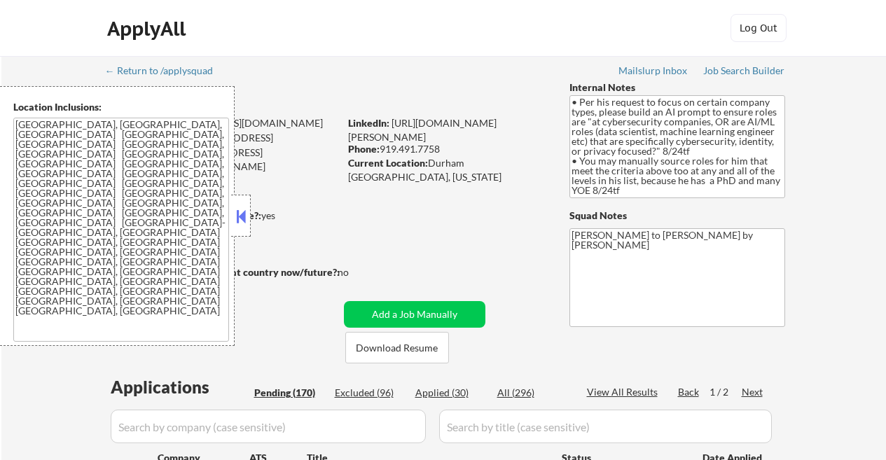
select select ""pending""
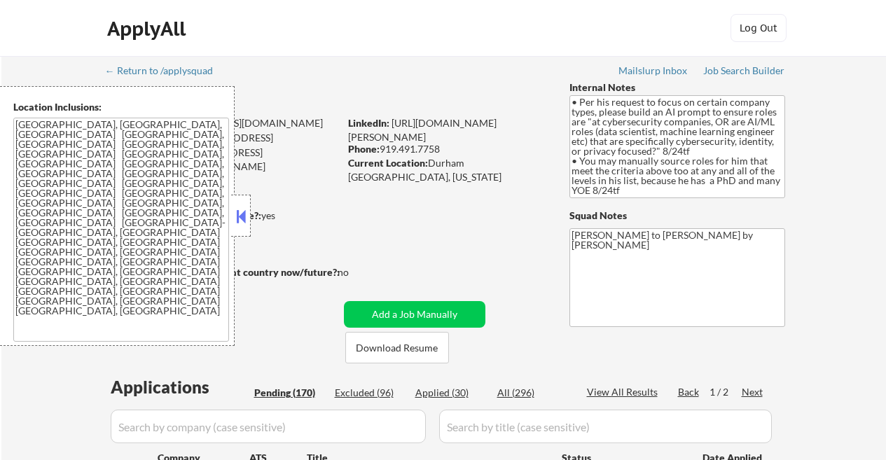
select select ""pending""
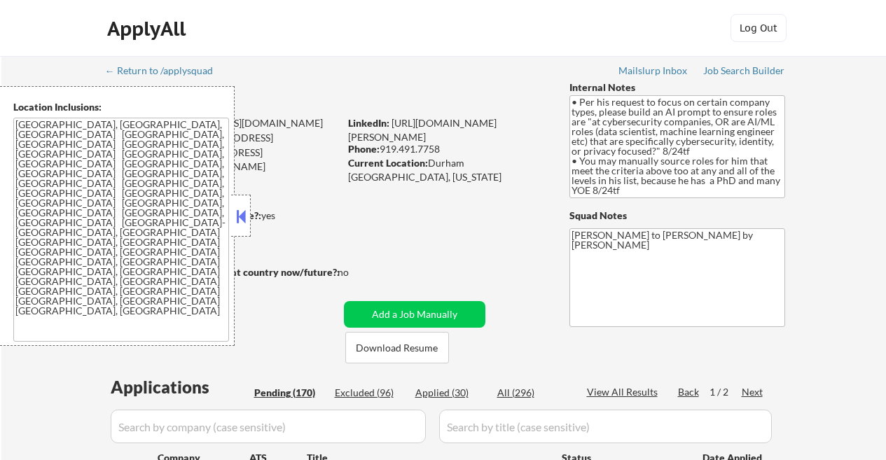
select select ""pending""
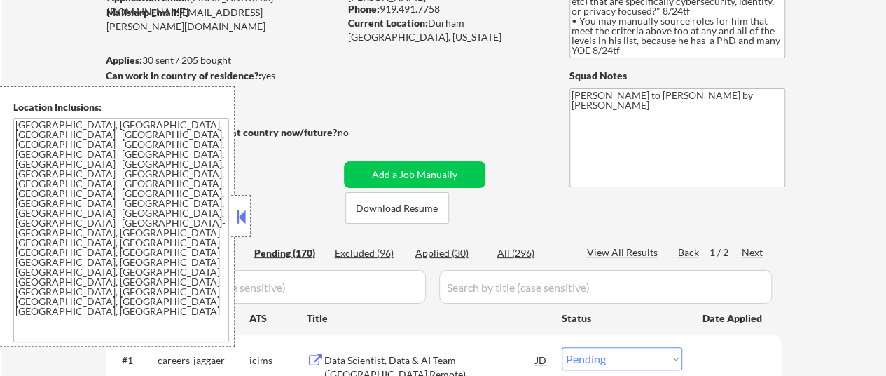
scroll to position [140, 0]
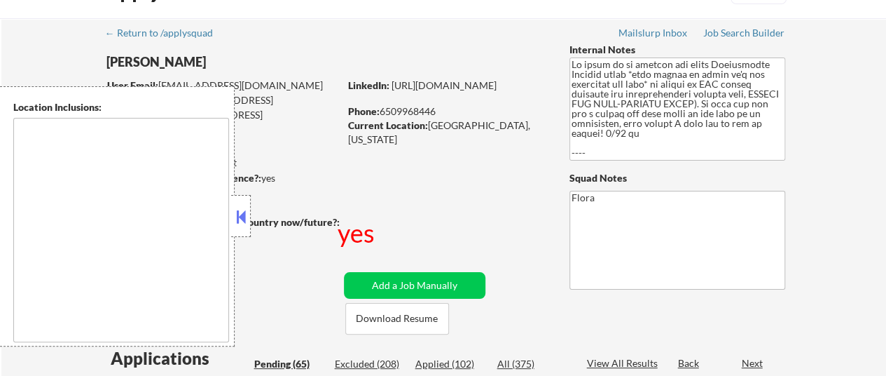
scroll to position [70, 0]
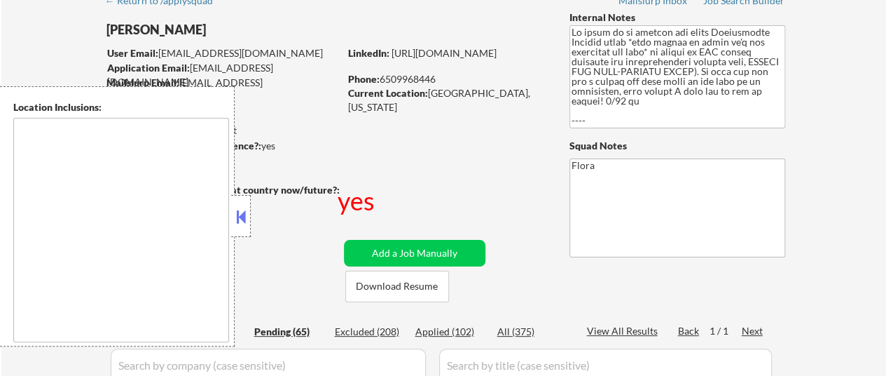
select select ""pending""
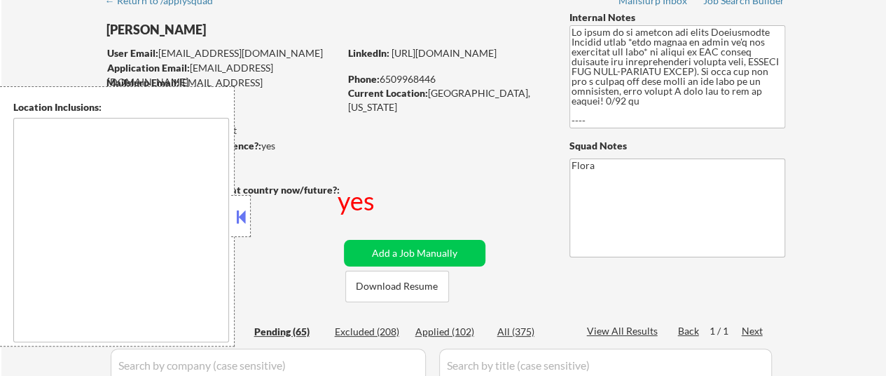
select select ""pending""
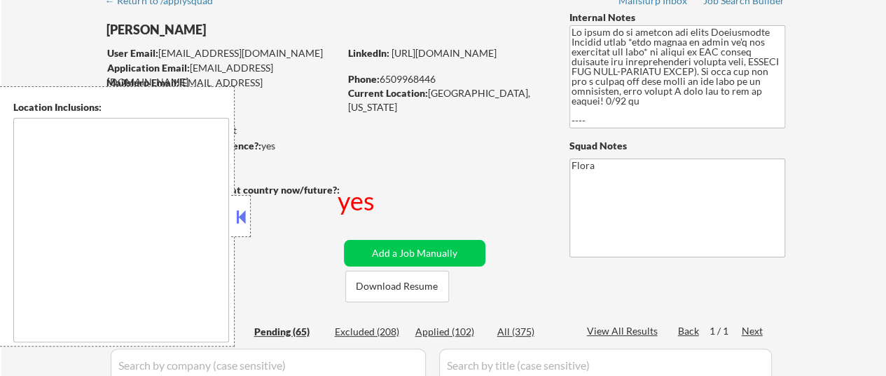
select select ""pending""
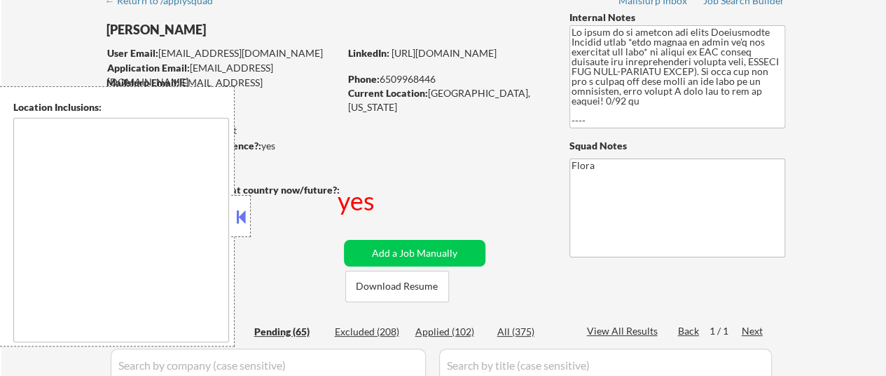
select select ""pending""
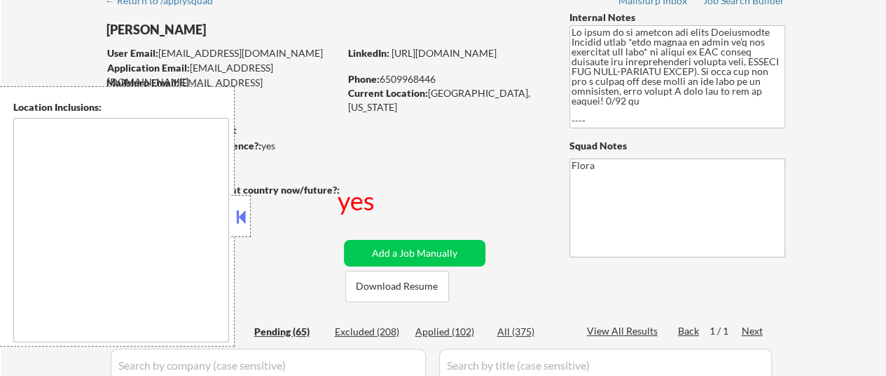
select select ""pending""
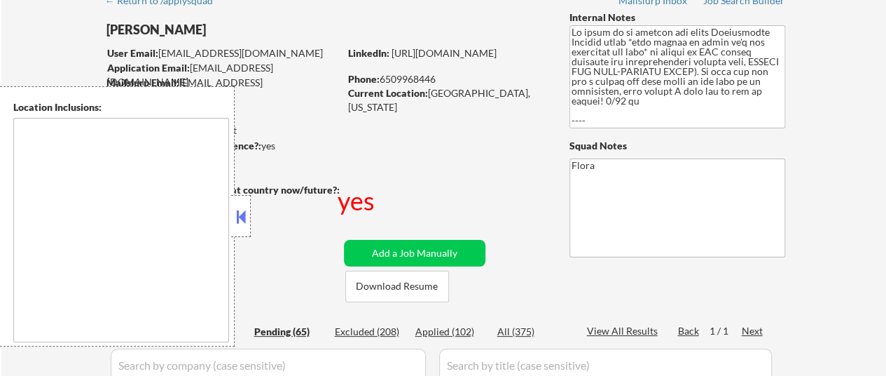
select select ""pending""
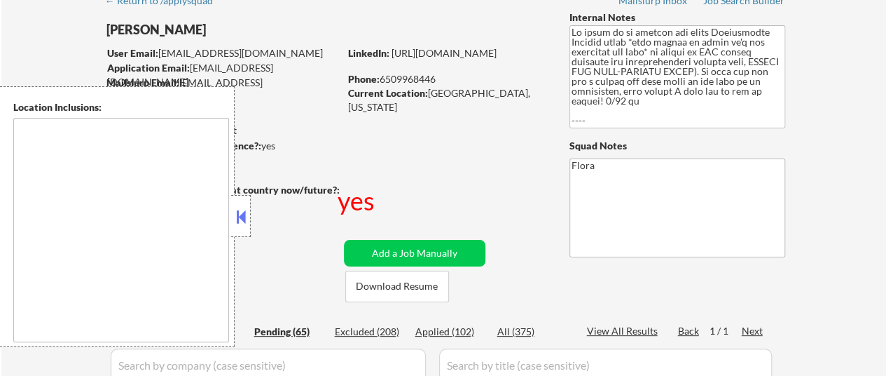
select select ""pending""
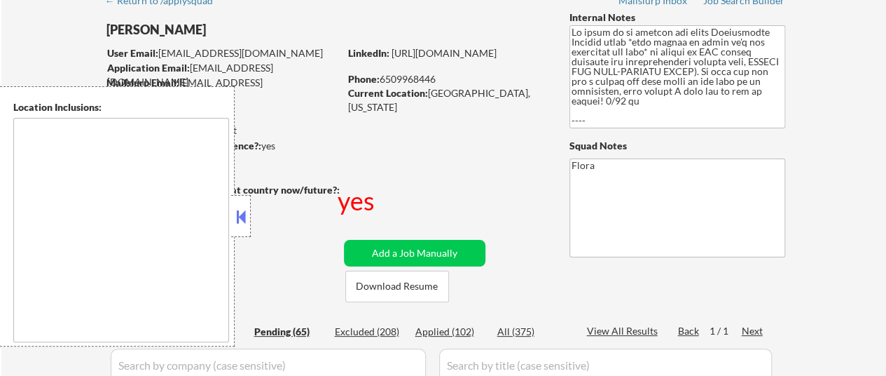
select select ""pending""
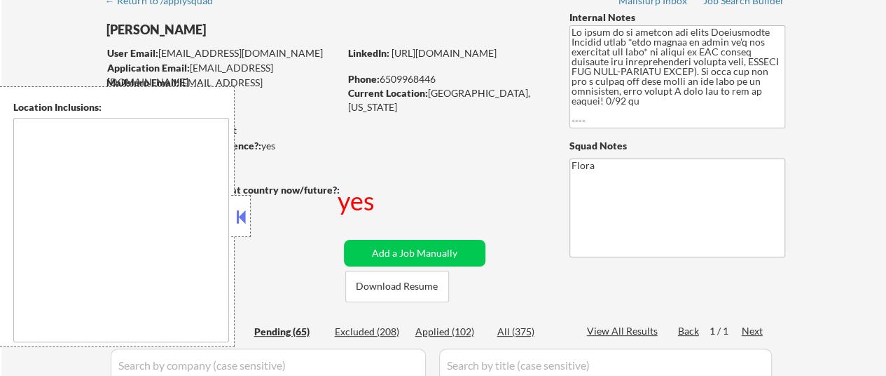
select select ""pending""
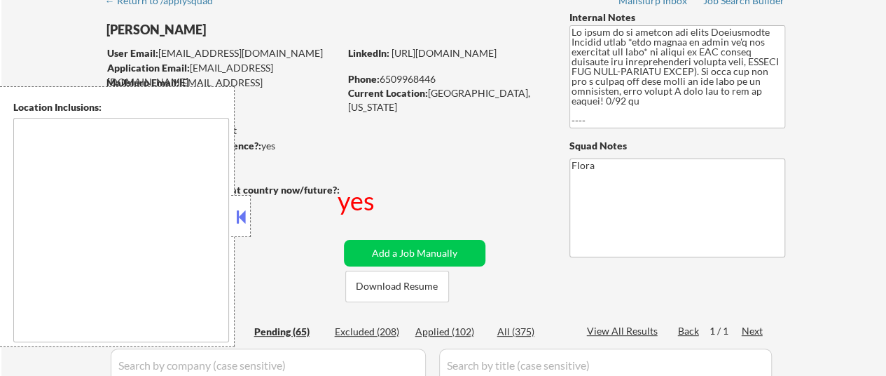
select select ""pending""
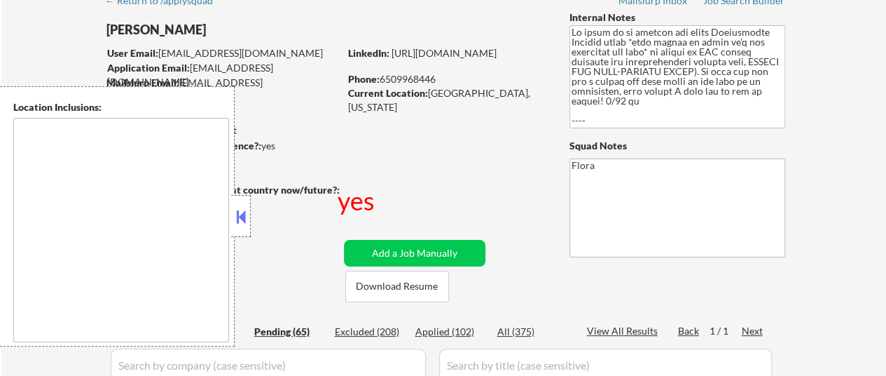
select select ""pending""
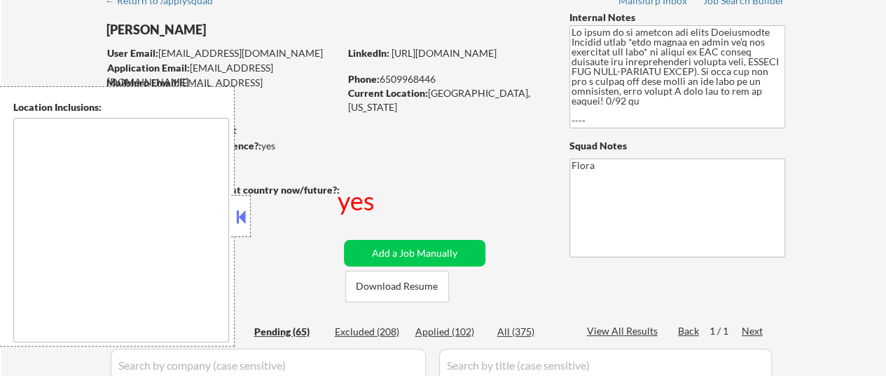
select select ""pending""
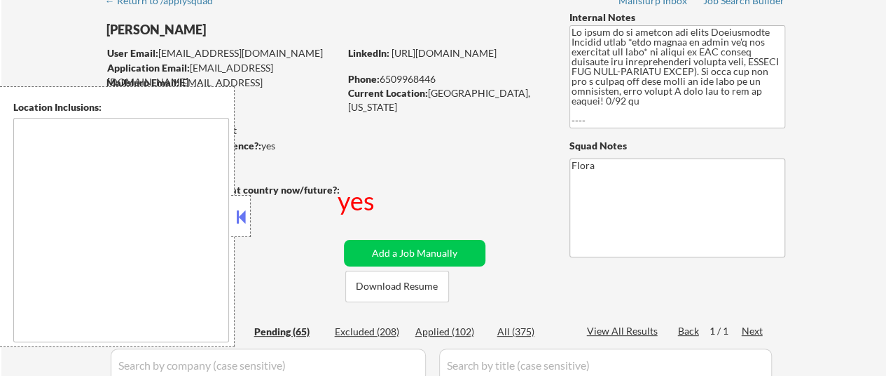
select select ""pending""
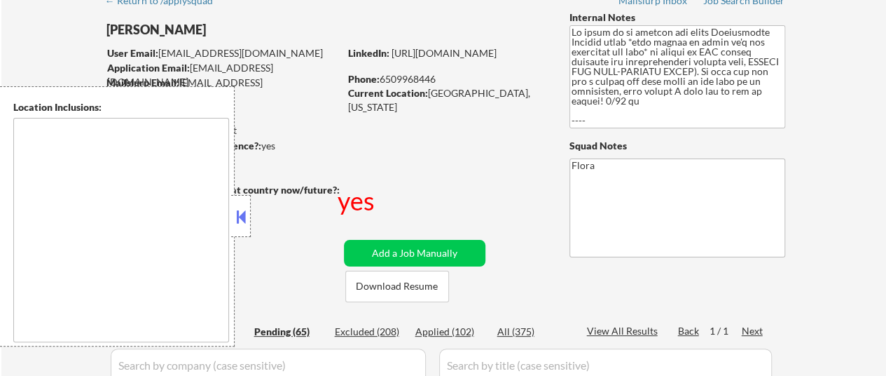
click at [242, 216] on button at bounding box center [240, 216] width 15 height 21
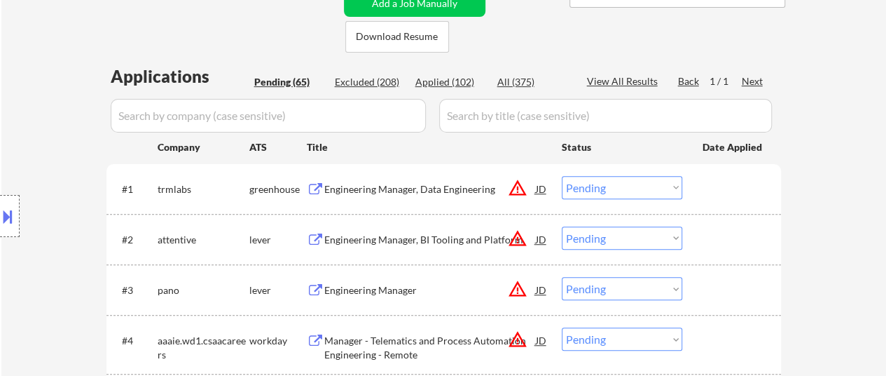
scroll to position [350, 0]
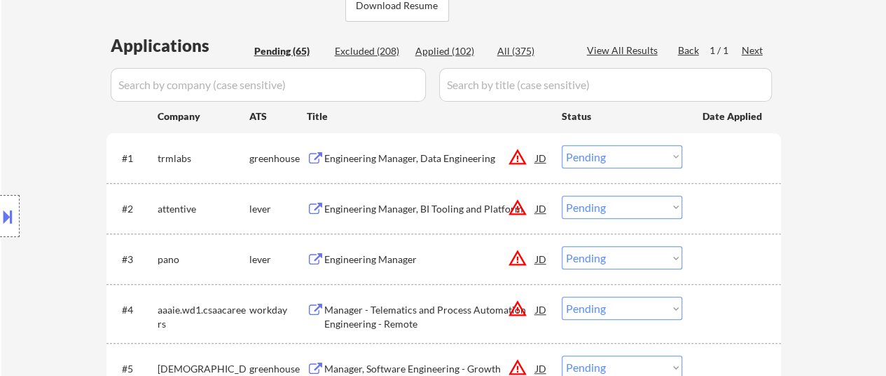
click at [453, 153] on div "Engineering Manager, Data Engineering" at bounding box center [430, 158] width 212 height 14
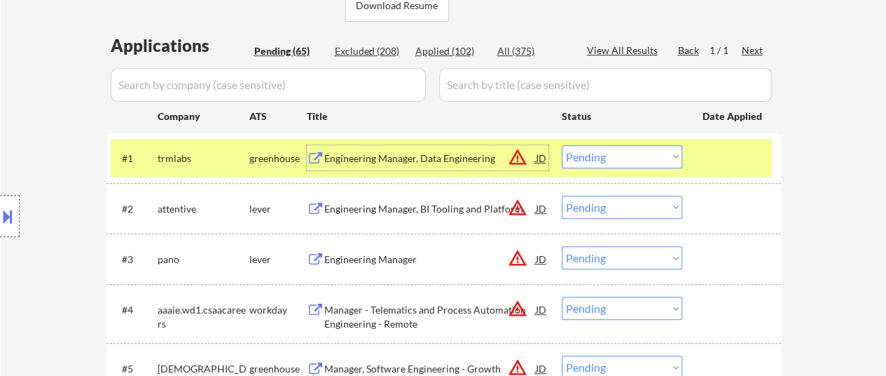
click at [397, 207] on div "Engineering Manager, BI Tooling and Platform" at bounding box center [430, 209] width 212 height 14
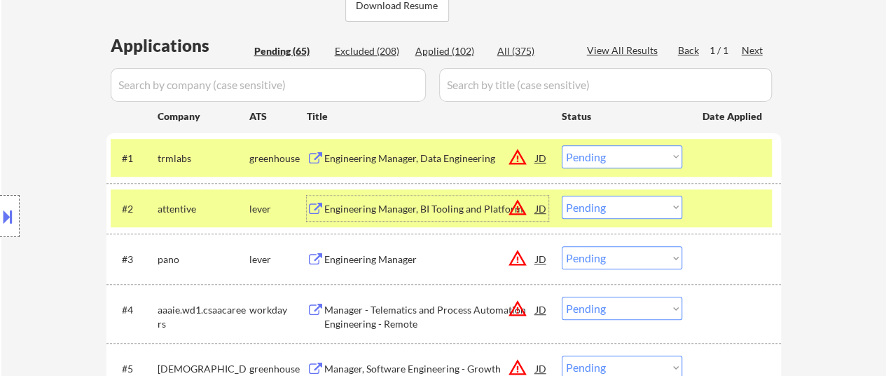
click at [387, 263] on div "Engineering Manager" at bounding box center [430, 259] width 212 height 14
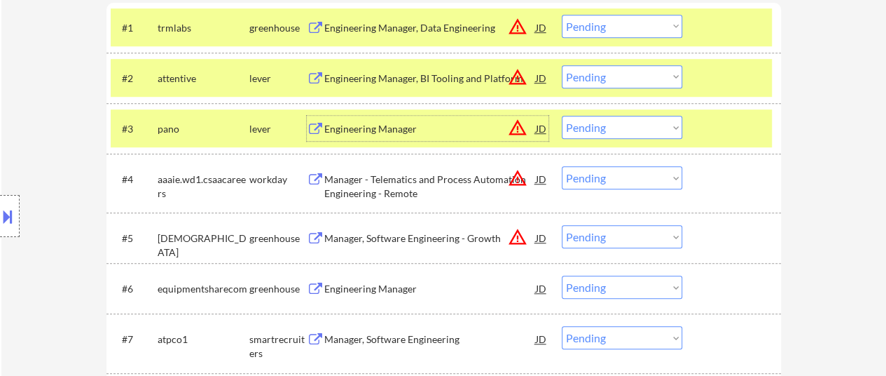
scroll to position [490, 0]
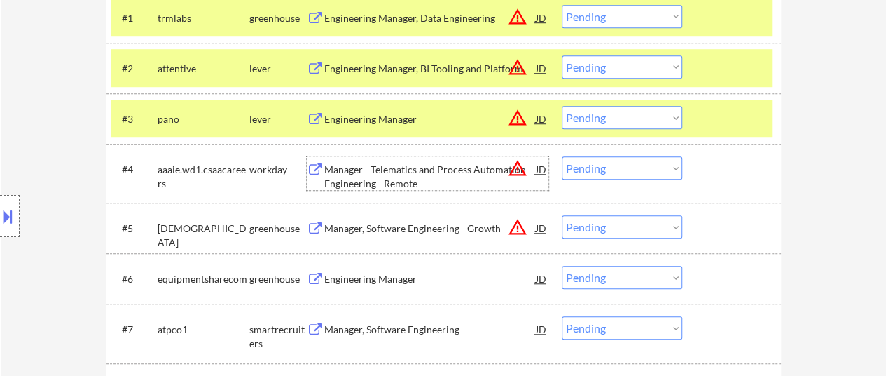
click at [387, 169] on div "Manager - Telematics and Process Automation Engineering - Remote" at bounding box center [430, 176] width 212 height 27
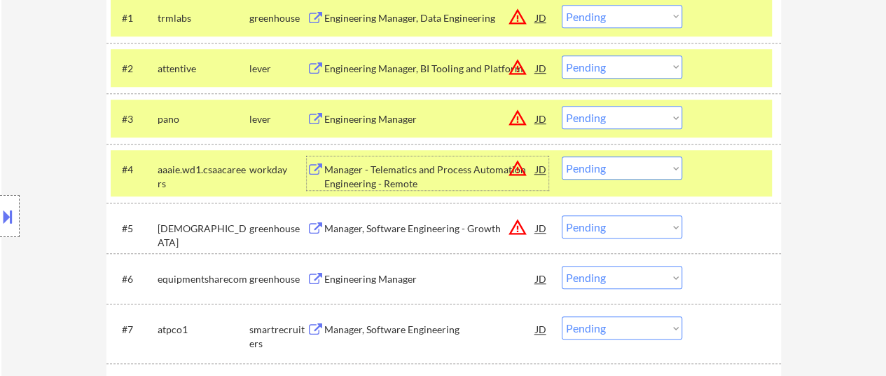
click at [647, 166] on select "Choose an option... Pending Applied Excluded (Questions) Excluded (Expired) Exc…" at bounding box center [622, 167] width 121 height 23
click at [562, 156] on select "Choose an option... Pending Applied Excluded (Questions) Excluded (Expired) Exc…" at bounding box center [622, 167] width 121 height 23
select select ""pending""
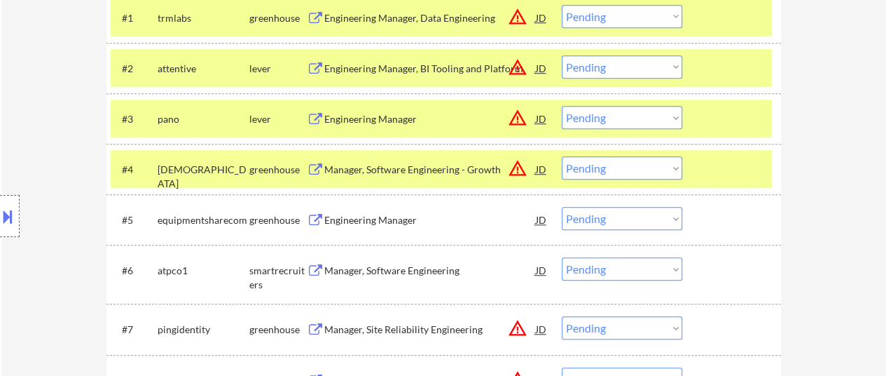
click at [709, 168] on div at bounding box center [734, 168] width 62 height 25
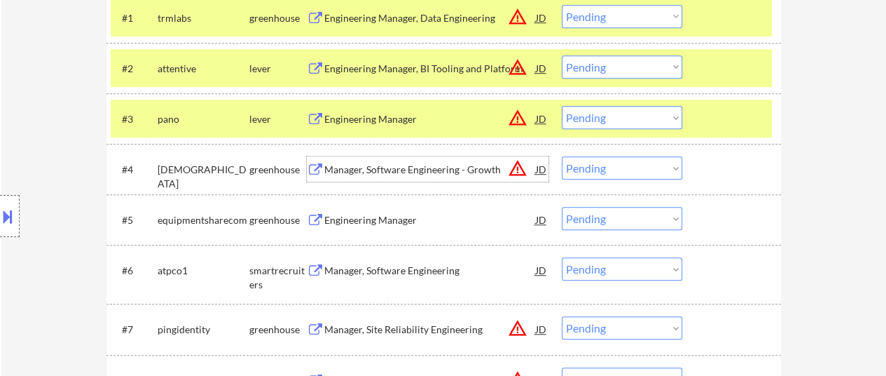
click at [425, 166] on div "Manager, Software Engineering - Growth" at bounding box center [430, 170] width 212 height 14
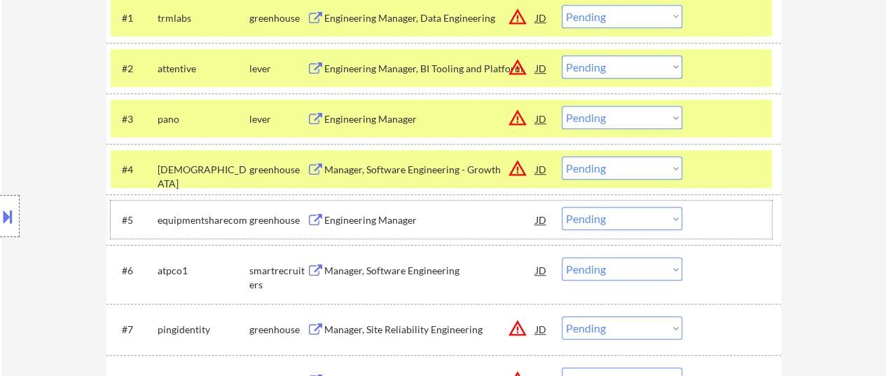
click at [348, 204] on div "#5 equipmentsharecom greenhouse Engineering Manager JD warning_amber Choose an …" at bounding box center [441, 219] width 661 height 38
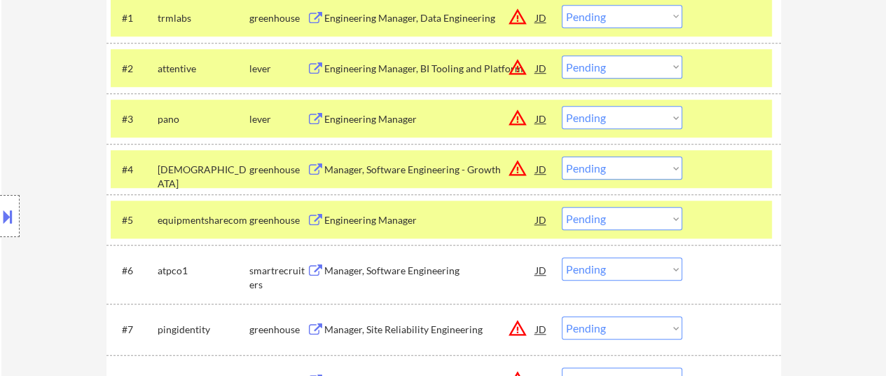
click at [721, 220] on div at bounding box center [734, 219] width 62 height 25
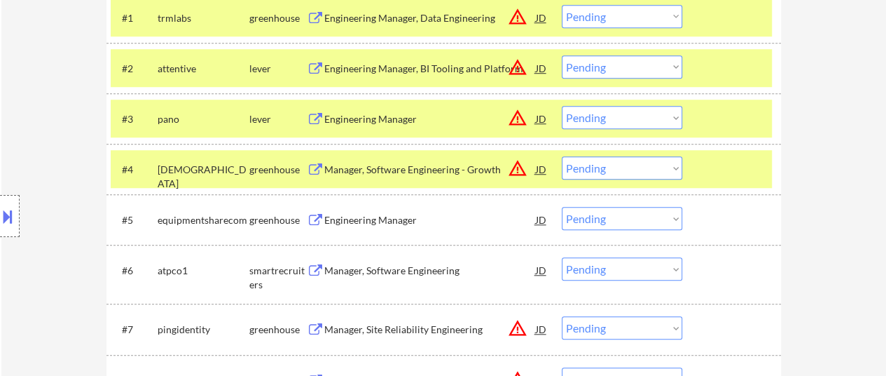
click at [394, 219] on div "Engineering Manager" at bounding box center [430, 220] width 212 height 14
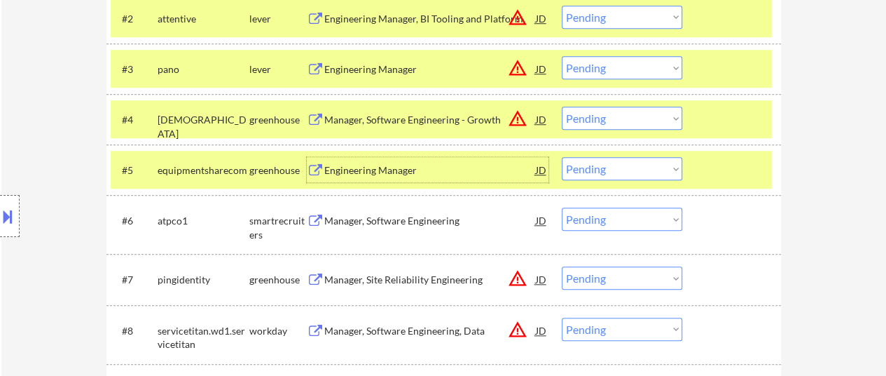
scroll to position [561, 0]
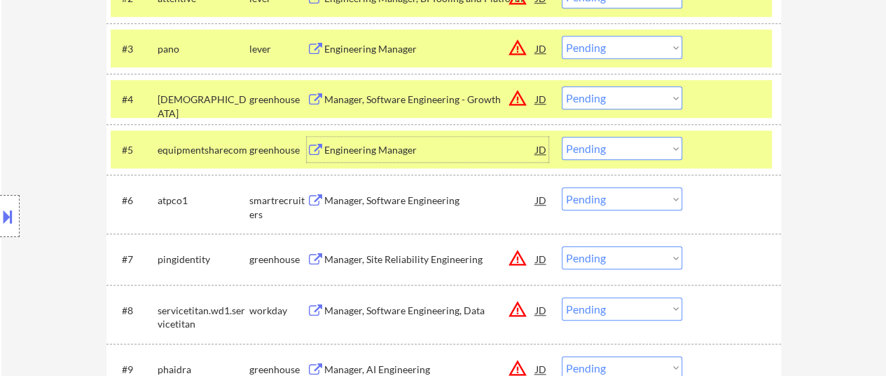
click at [360, 197] on div "Manager, Software Engineering" at bounding box center [430, 200] width 212 height 14
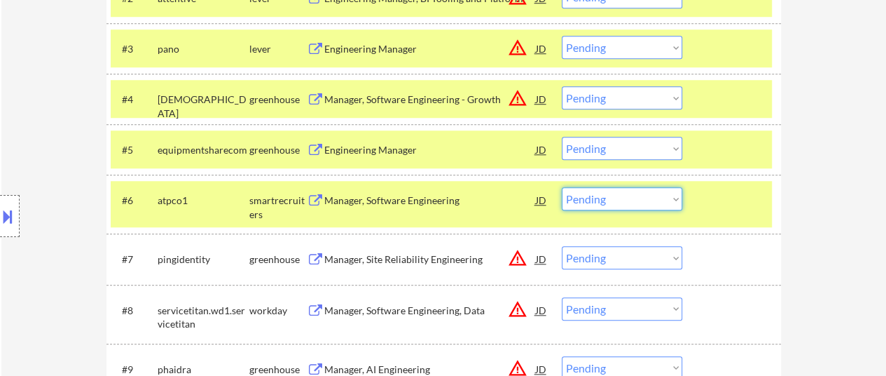
click at [624, 194] on select "Choose an option... Pending Applied Excluded (Questions) Excluded (Expired) Exc…" at bounding box center [622, 198] width 121 height 23
click at [562, 187] on select "Choose an option... Pending Applied Excluded (Questions) Excluded (Expired) Exc…" at bounding box center [622, 198] width 121 height 23
select select ""pending""
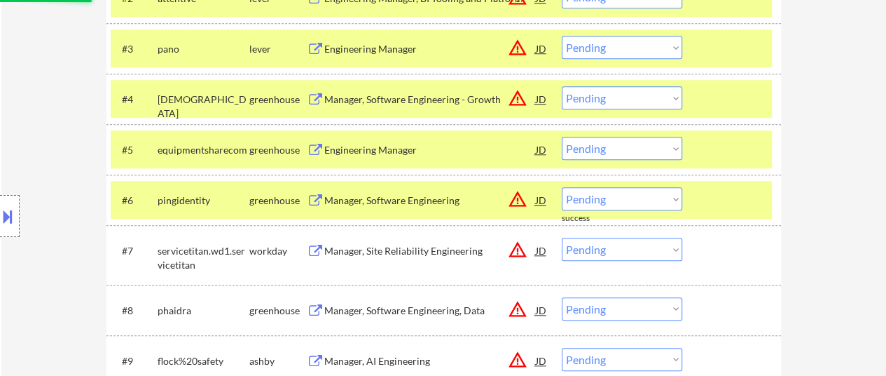
click at [727, 195] on div at bounding box center [734, 199] width 62 height 25
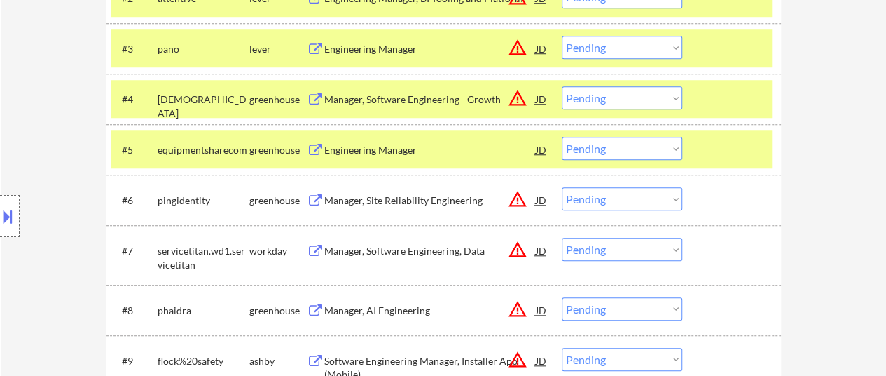
click at [381, 202] on div "Manager, Site Reliability Engineering" at bounding box center [430, 200] width 212 height 14
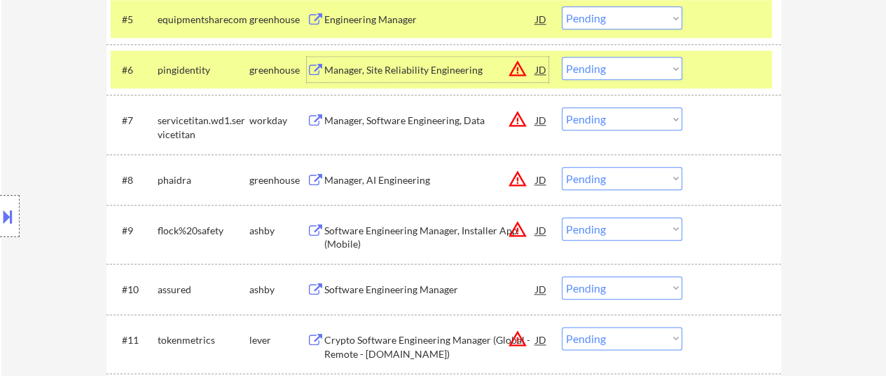
scroll to position [701, 0]
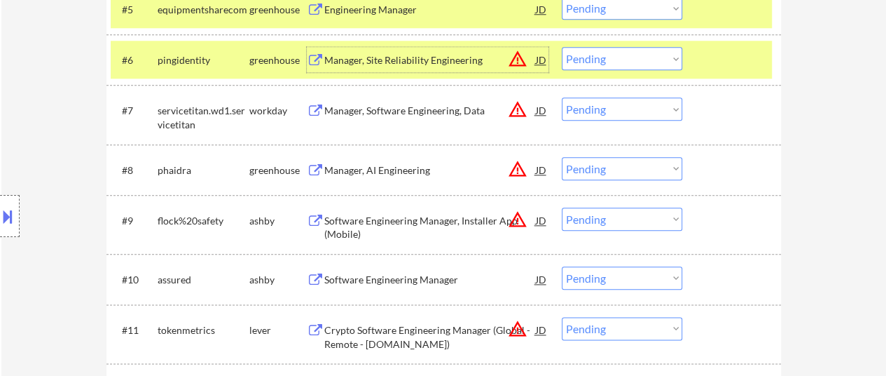
click at [349, 112] on div "Manager, Software Engineering, Data" at bounding box center [430, 111] width 212 height 14
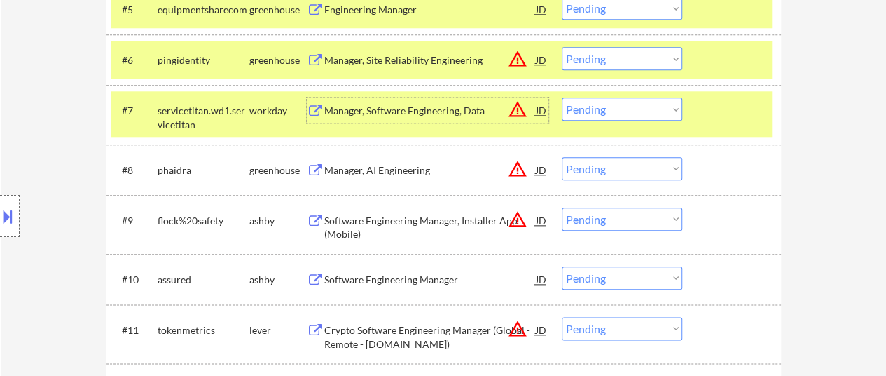
click at [397, 163] on div "Manager, AI Engineering" at bounding box center [430, 170] width 212 height 14
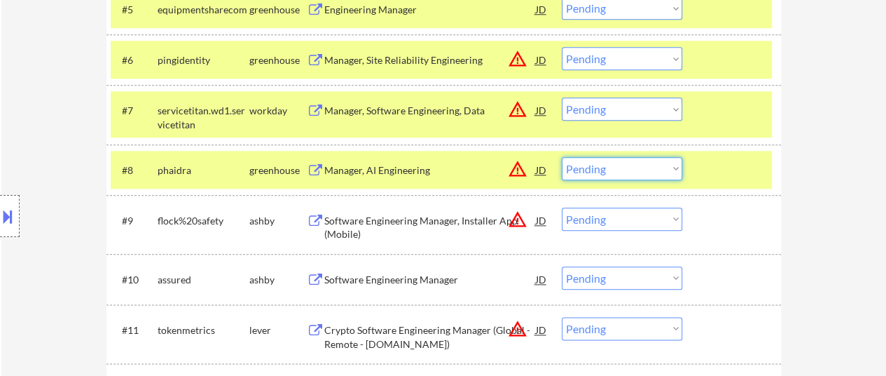
click at [633, 165] on select "Choose an option... Pending Applied Excluded (Questions) Excluded (Expired) Exc…" at bounding box center [622, 168] width 121 height 23
click at [562, 157] on select "Choose an option... Pending Applied Excluded (Questions) Excluded (Expired) Exc…" at bounding box center [622, 168] width 121 height 23
select select ""pending""
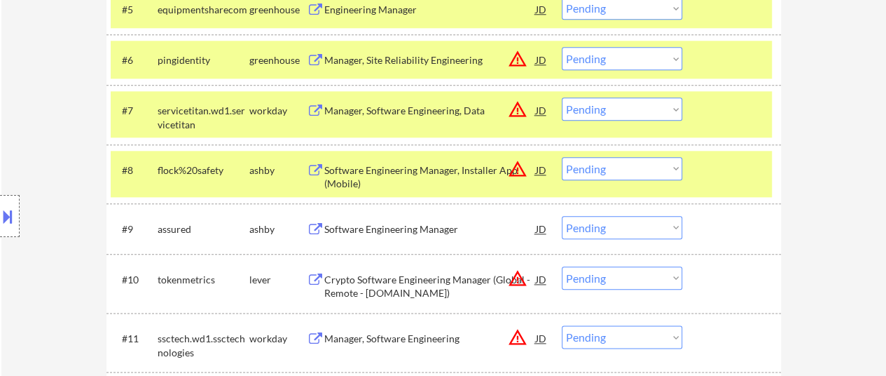
click at [714, 163] on div at bounding box center [734, 169] width 62 height 25
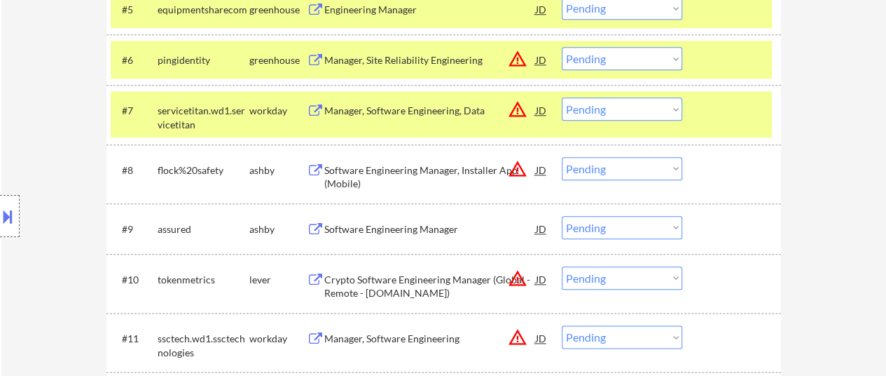
click at [371, 172] on div "Software Engineering Manager, Installer App (Mobile)" at bounding box center [430, 176] width 212 height 27
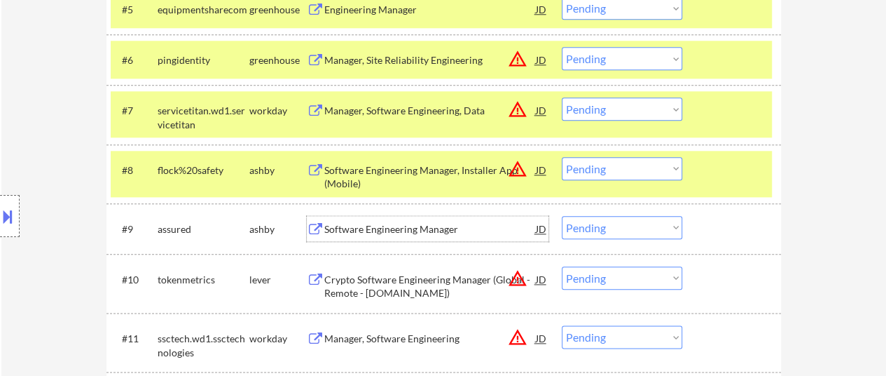
click at [387, 224] on div "Software Engineering Manager" at bounding box center [430, 229] width 212 height 14
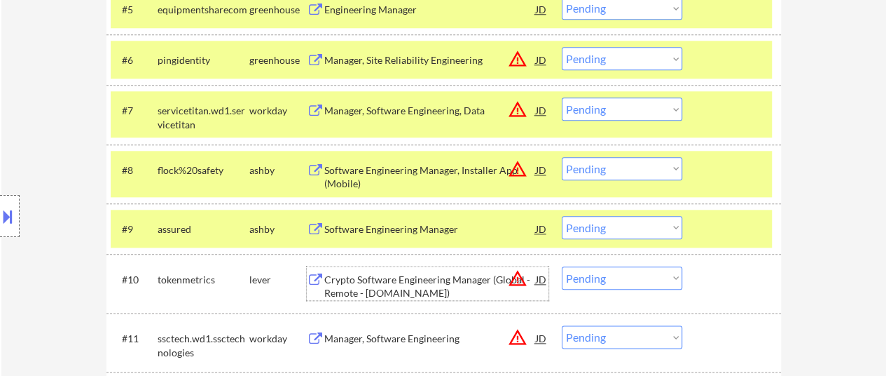
click at [364, 288] on div "Crypto Software Engineering Manager (Global - Remote - [DOMAIN_NAME])" at bounding box center [430, 286] width 212 height 27
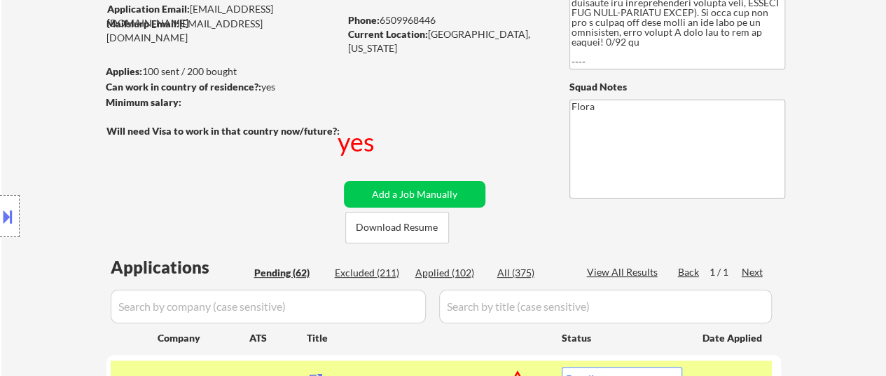
scroll to position [210, 0]
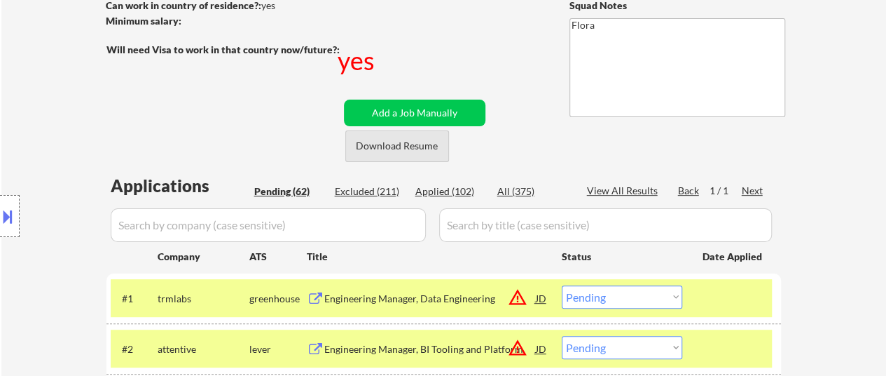
click at [411, 146] on button "Download Resume" at bounding box center [397, 146] width 104 height 32
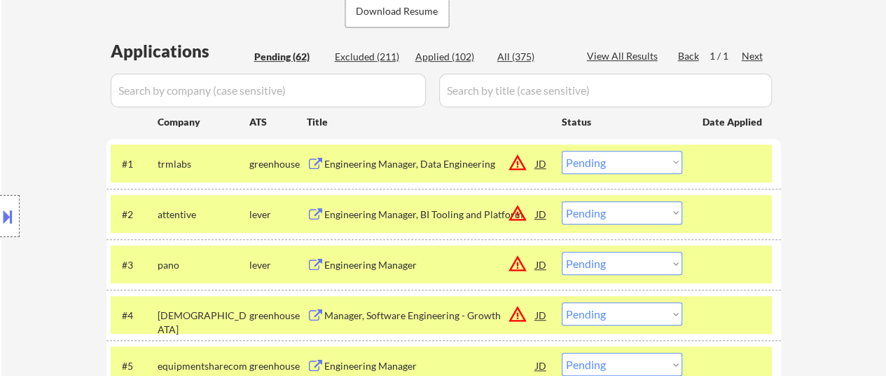
scroll to position [350, 0]
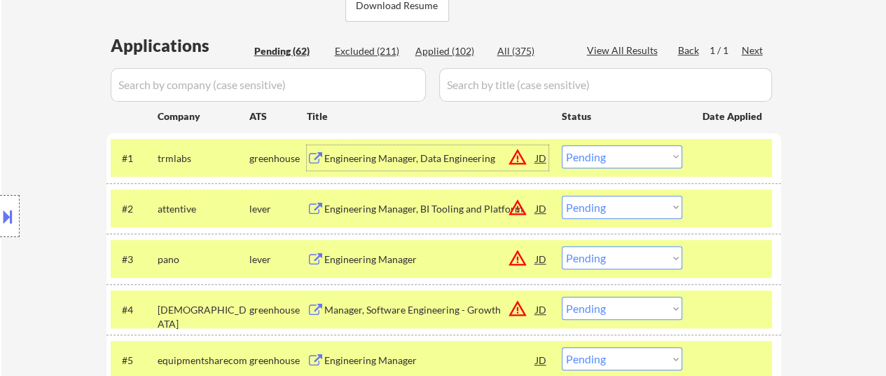
click at [419, 151] on div "Engineering Manager, Data Engineering" at bounding box center [430, 158] width 212 height 14
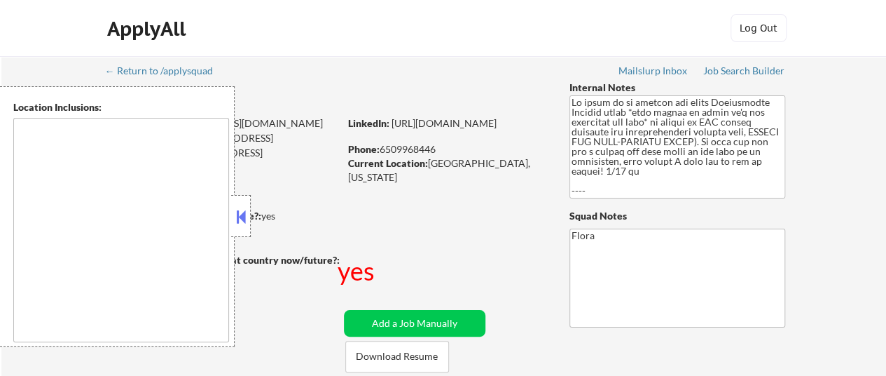
select select ""pending""
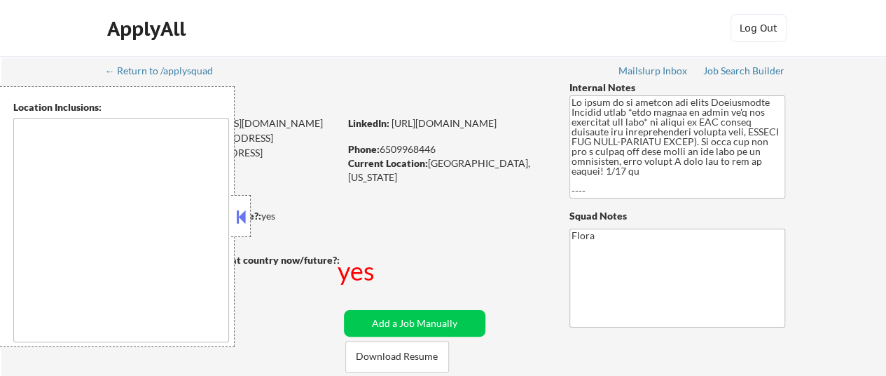
select select ""pending""
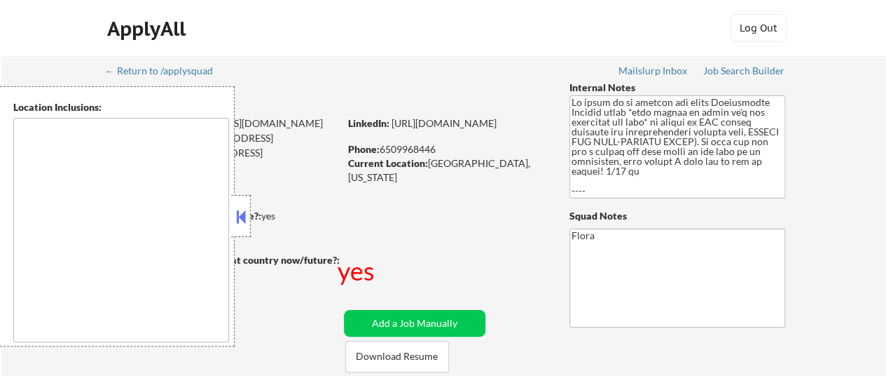
select select ""pending""
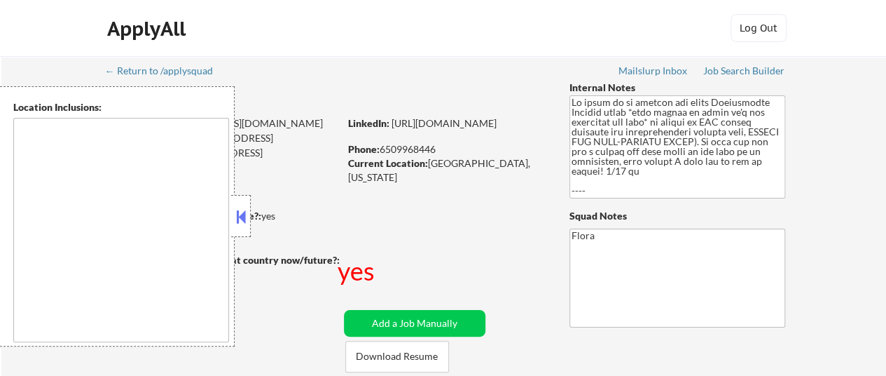
select select ""pending""
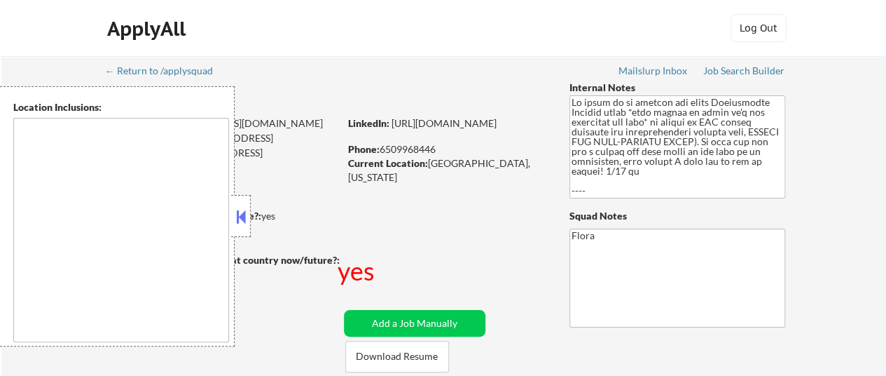
select select ""pending""
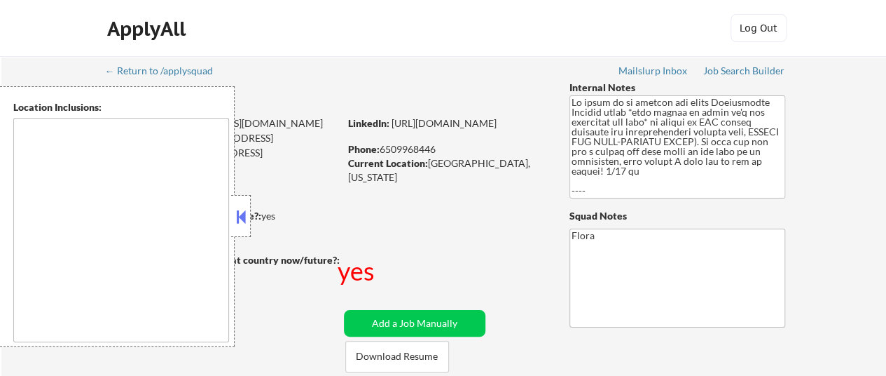
select select ""pending""
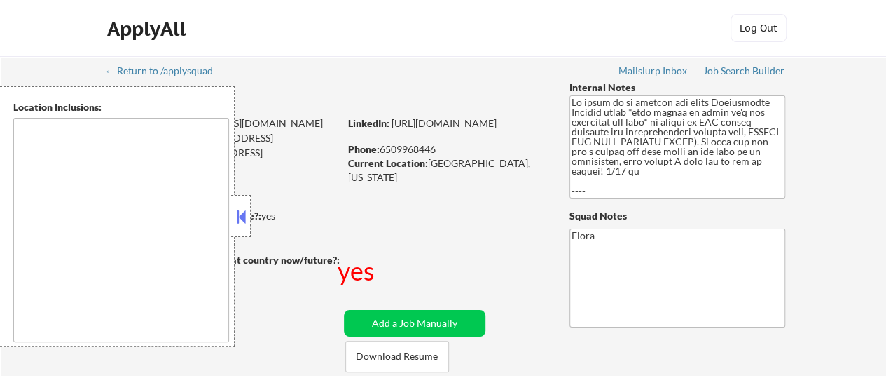
select select ""pending""
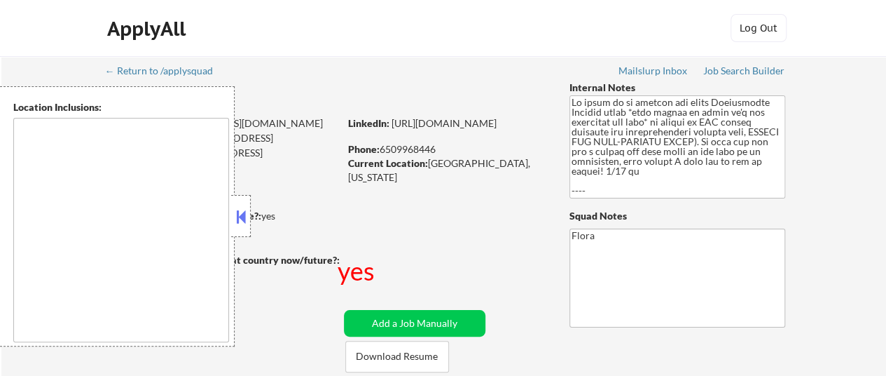
select select ""pending""
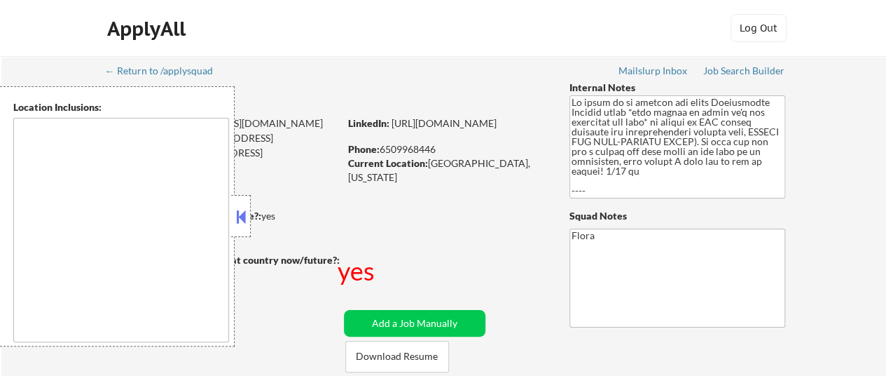
select select ""pending""
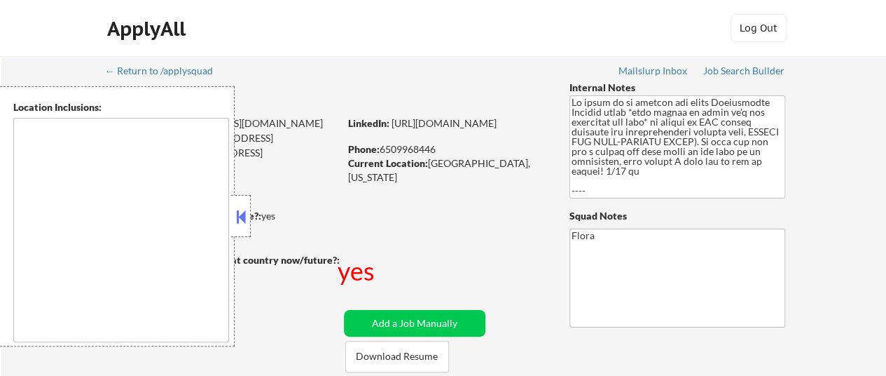
select select ""pending""
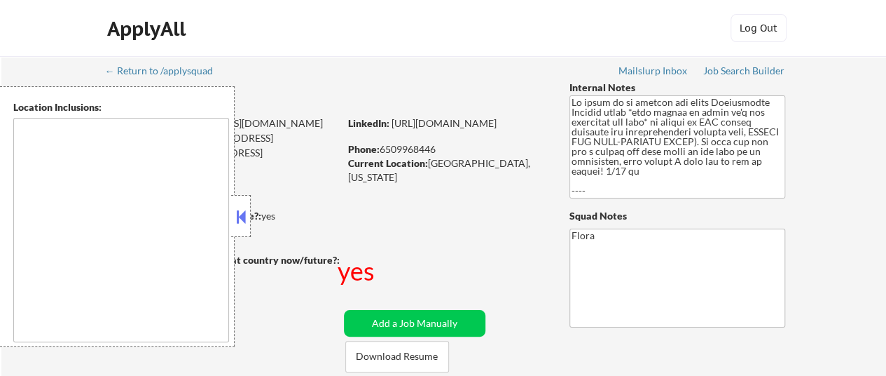
select select ""pending""
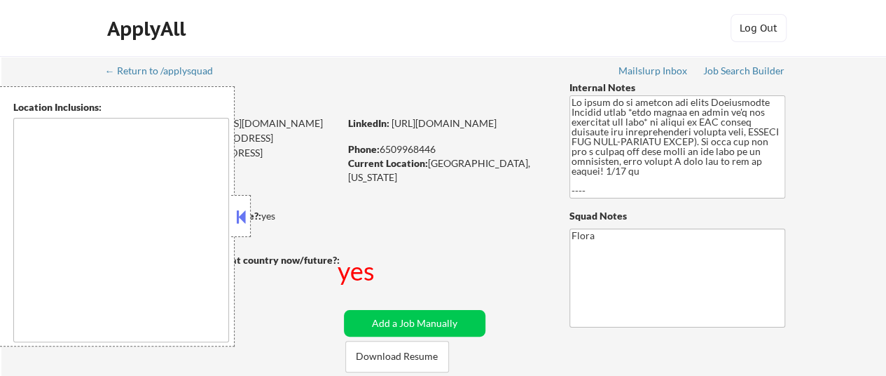
select select ""pending""
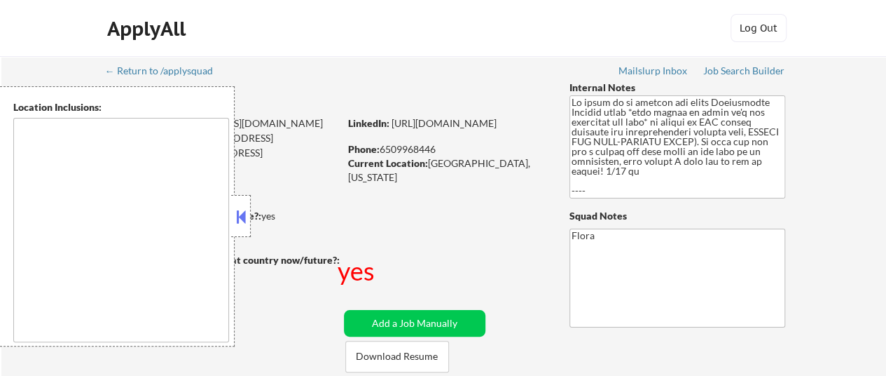
select select ""pending""
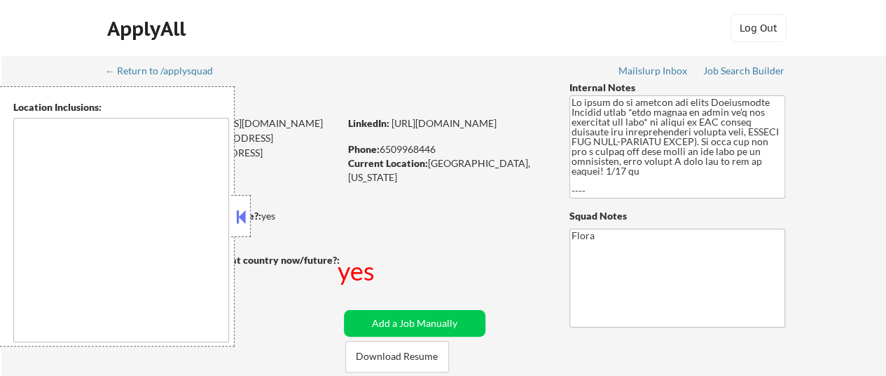
select select ""pending""
click at [241, 221] on button at bounding box center [240, 216] width 15 height 21
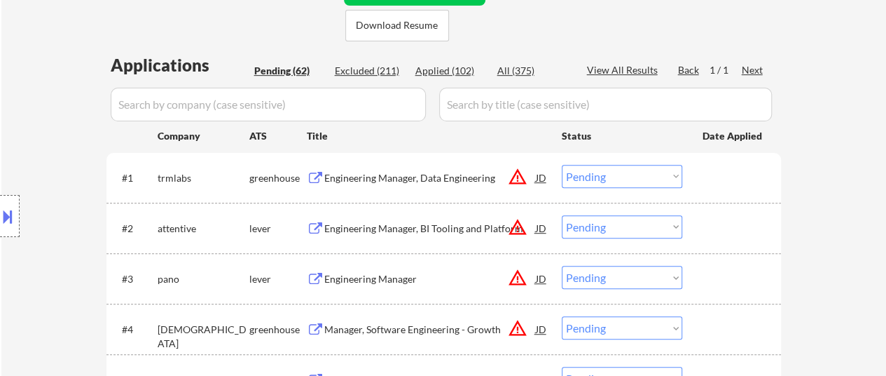
scroll to position [350, 0]
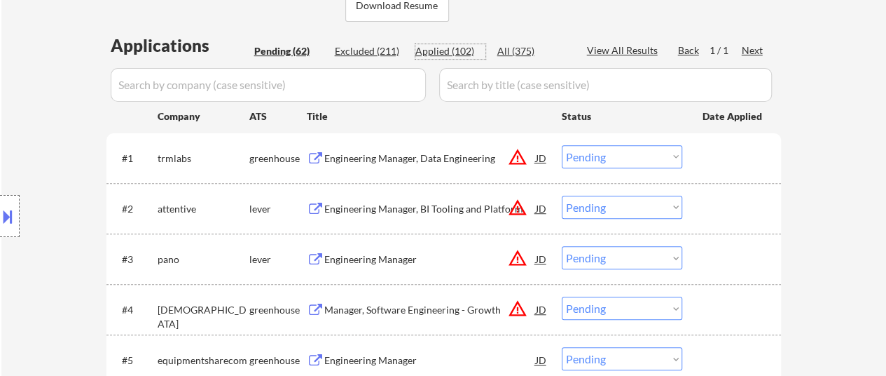
click at [455, 57] on div "Applied (102)" at bounding box center [451, 51] width 70 height 15
select select ""applied""
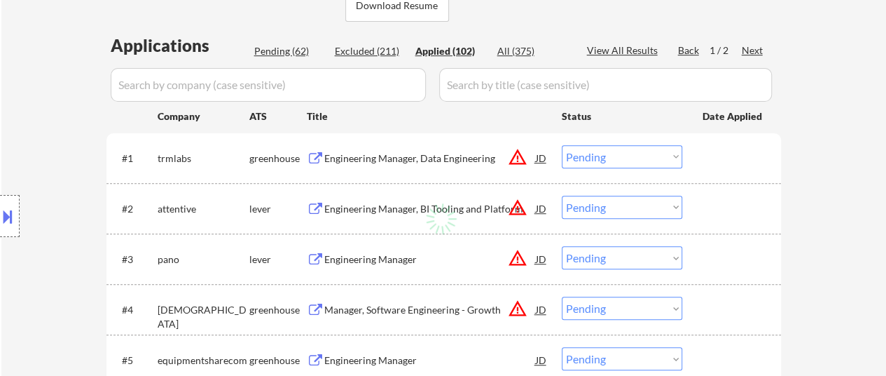
select select ""applied""
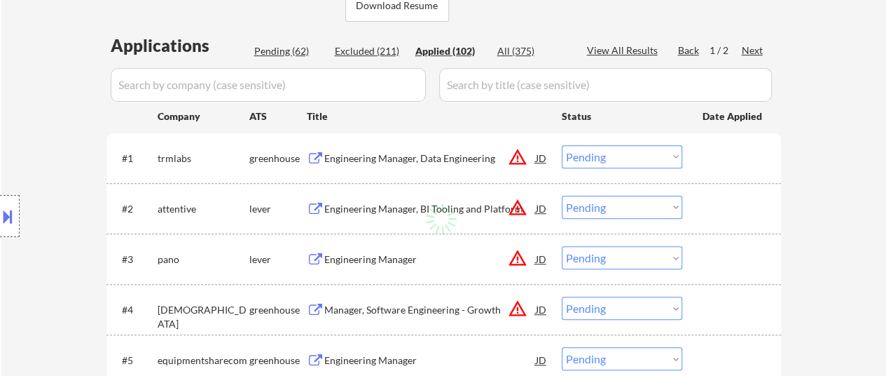
select select ""applied""
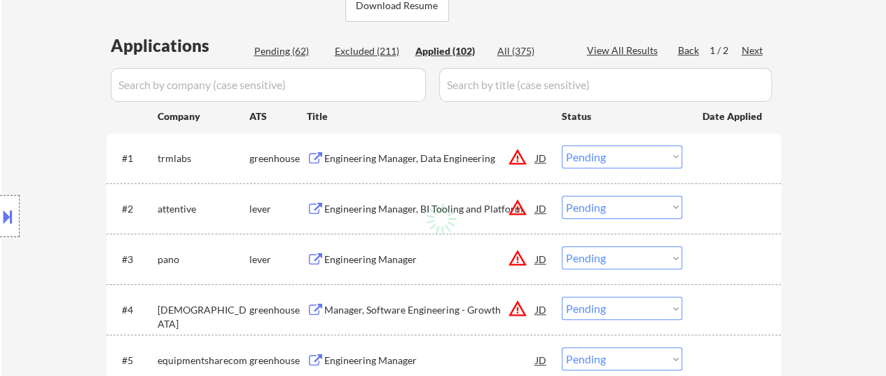
select select ""applied""
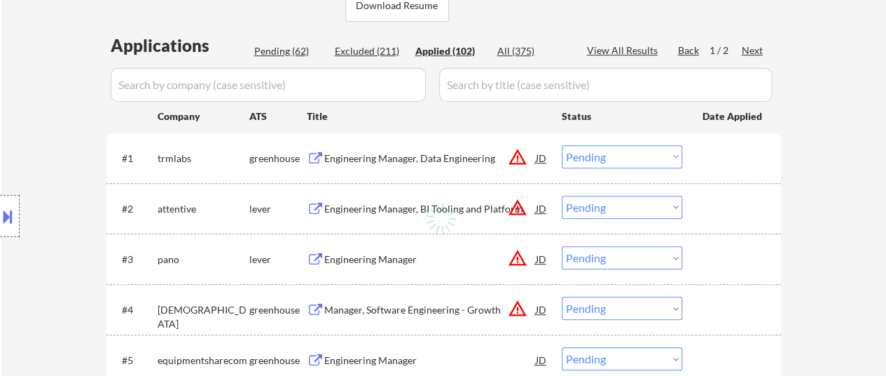
select select ""applied""
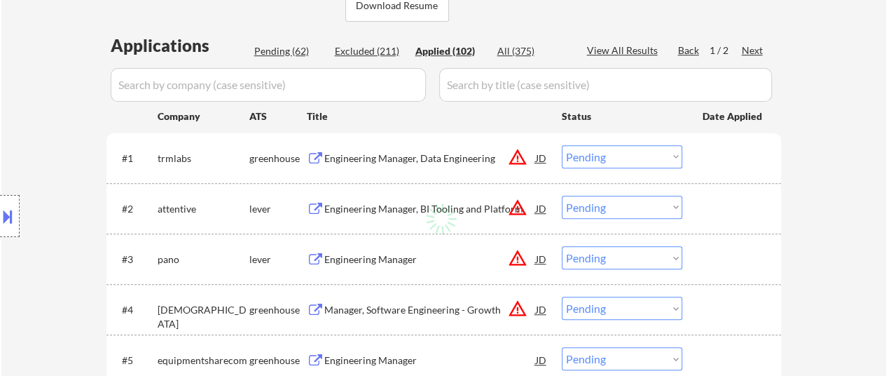
select select ""applied""
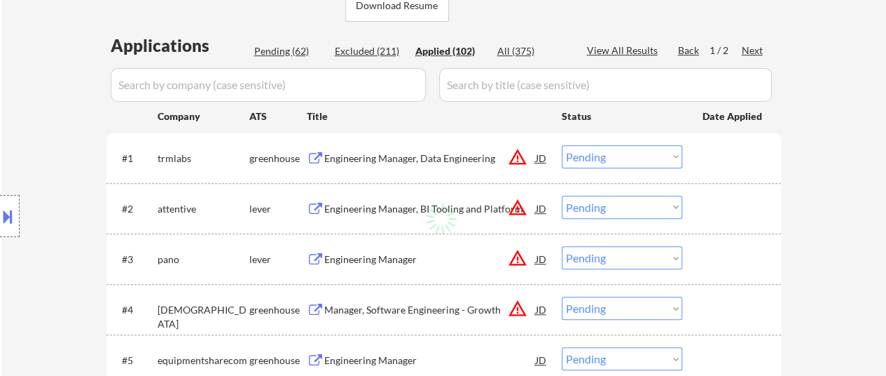
select select ""applied""
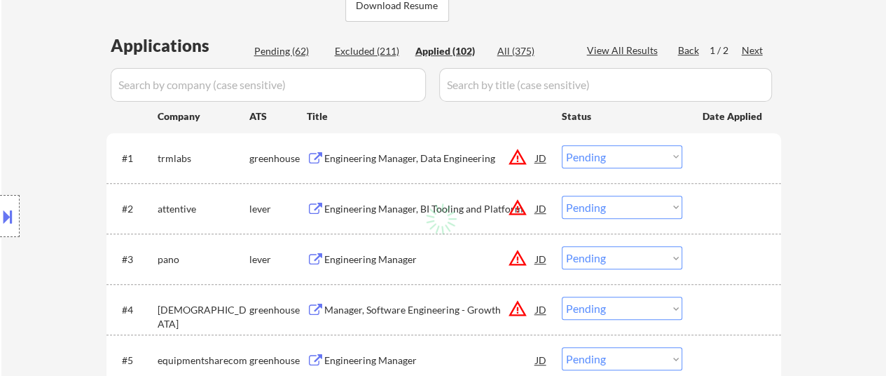
select select ""applied""
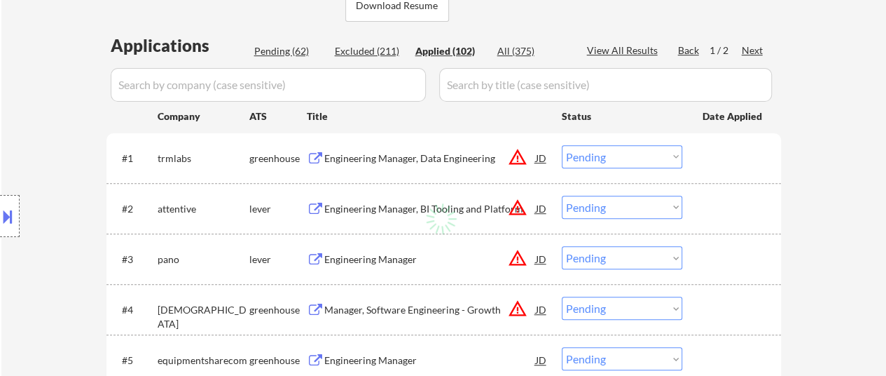
select select ""applied""
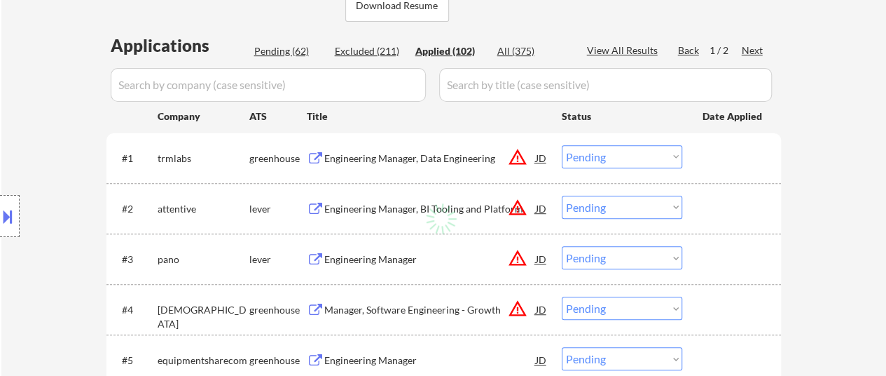
select select ""applied""
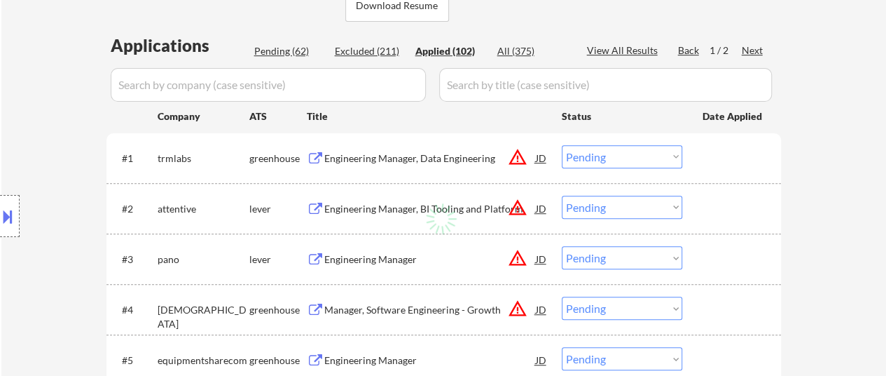
select select ""applied""
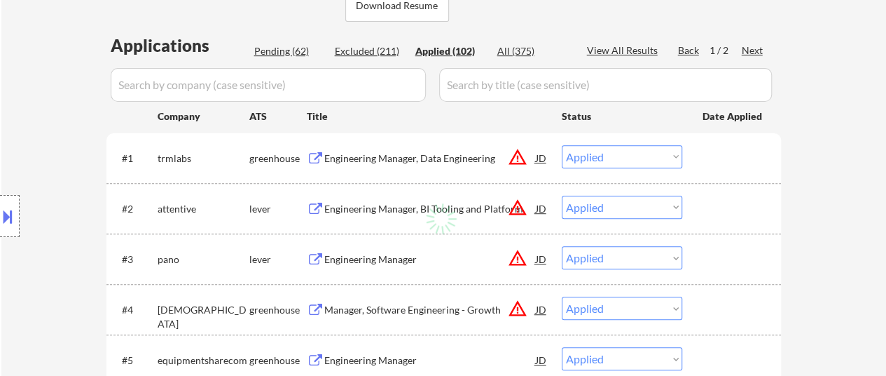
select select ""applied""
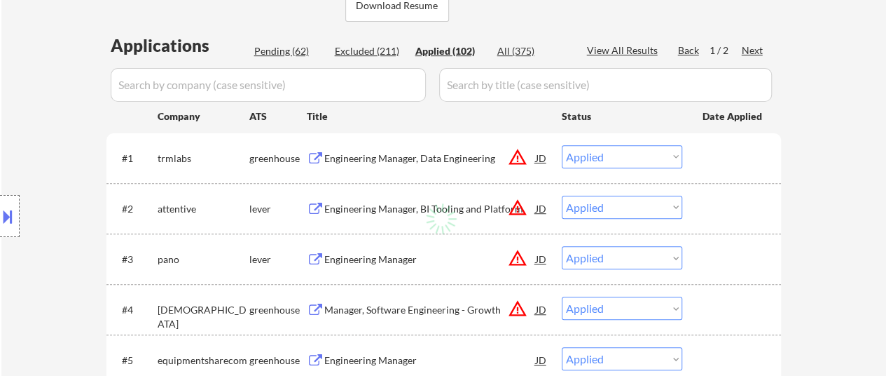
select select ""applied""
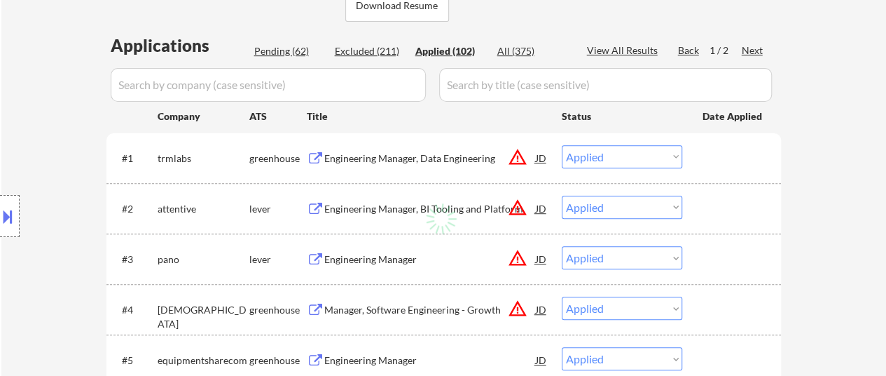
select select ""applied""
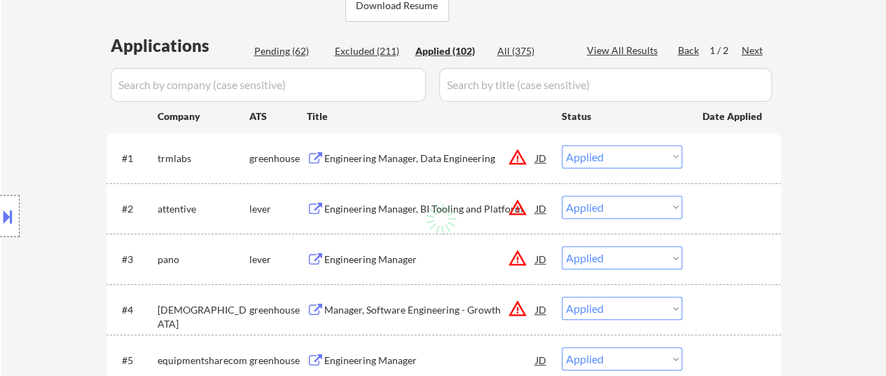
select select ""applied""
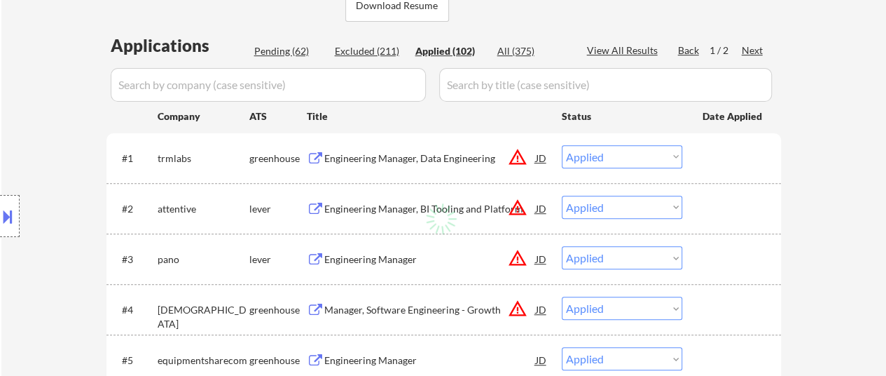
select select ""applied""
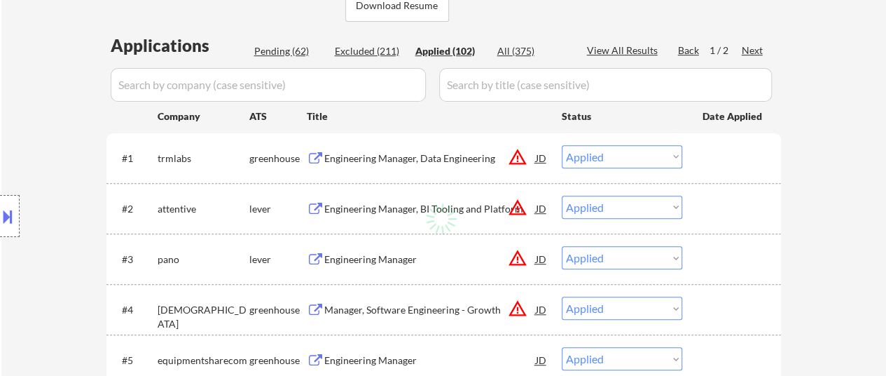
select select ""applied""
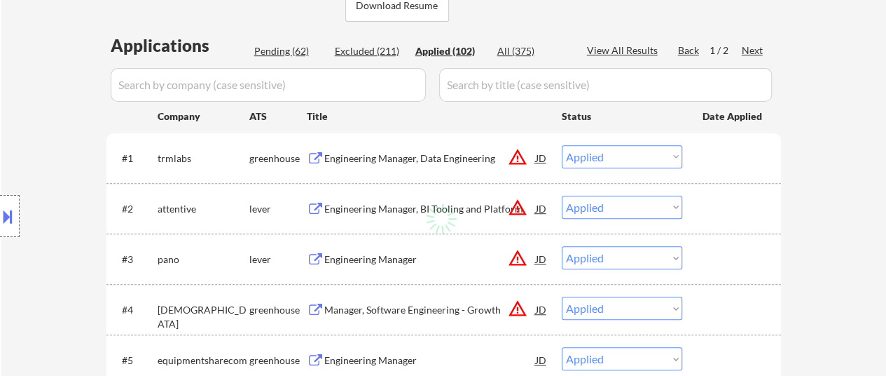
select select ""applied""
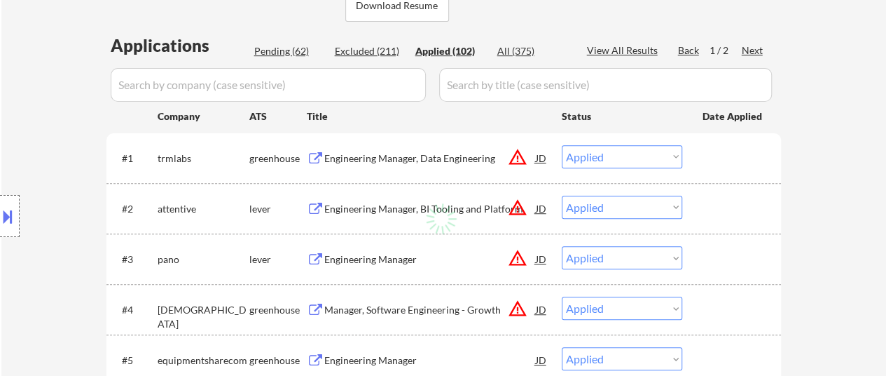
select select ""applied""
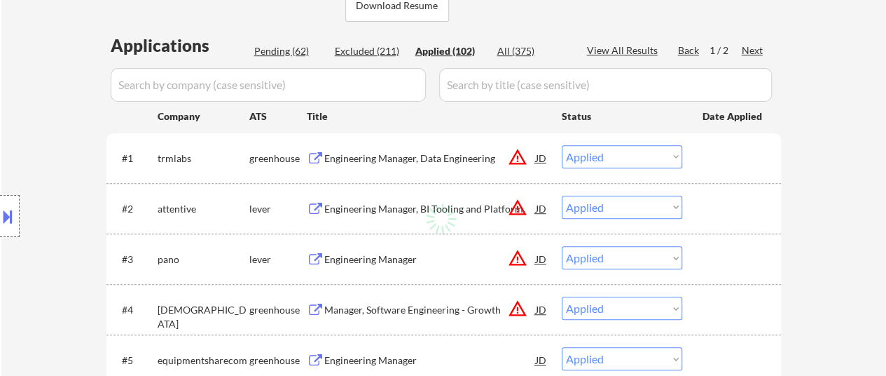
select select ""applied""
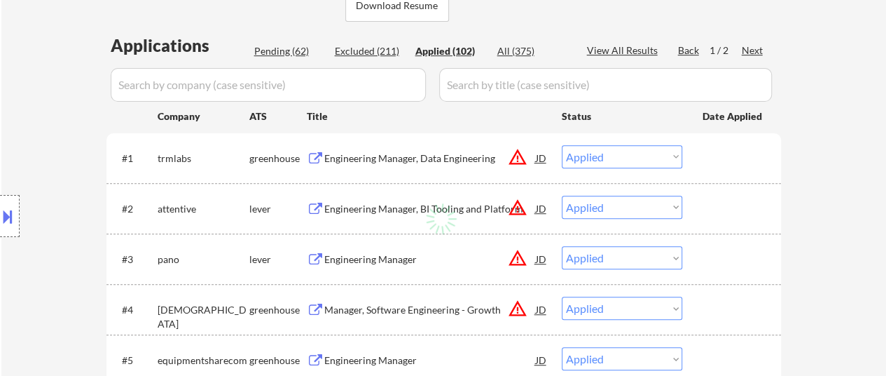
select select ""applied""
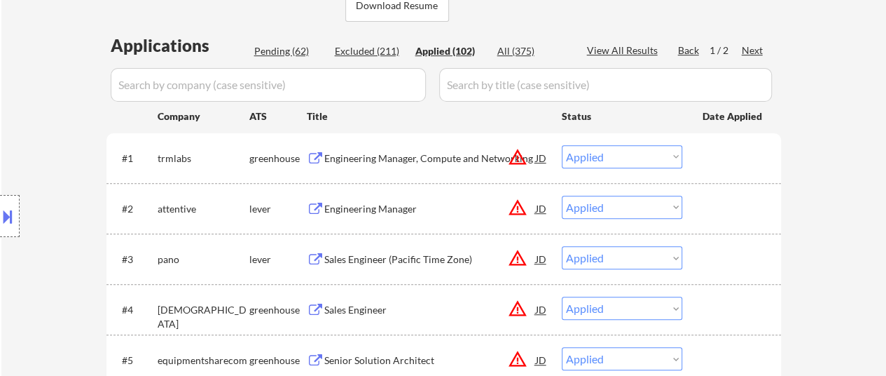
scroll to position [420, 0]
